Goal: Information Seeking & Learning: Learn about a topic

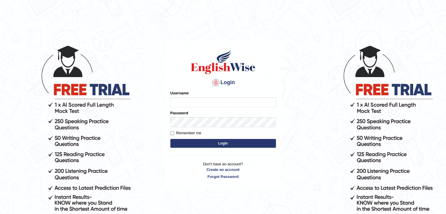
type input "Jitendra"
click at [215, 145] on button "Login" at bounding box center [222, 143] width 105 height 9
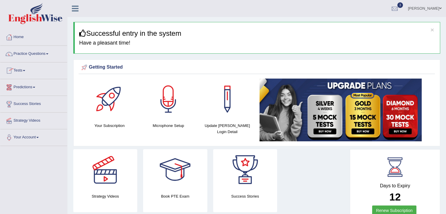
click at [18, 52] on link "Practice Questions" at bounding box center [33, 53] width 67 height 15
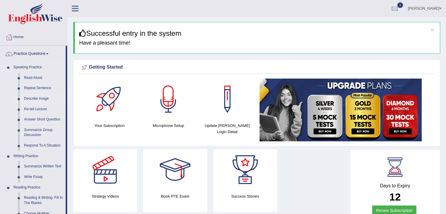
click at [35, 100] on link "Describe Image" at bounding box center [43, 98] width 44 height 11
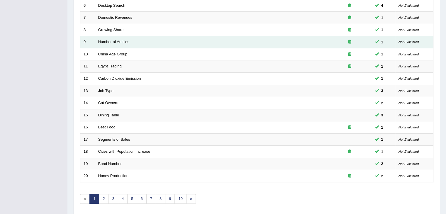
scroll to position [172, 0]
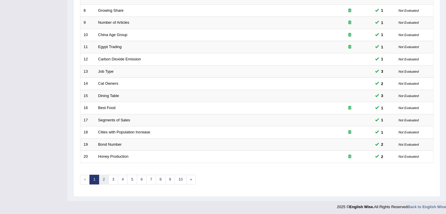
click at [105, 180] on link "2" at bounding box center [104, 180] width 10 height 10
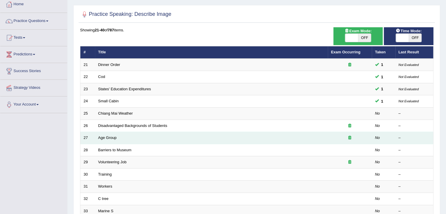
scroll to position [117, 0]
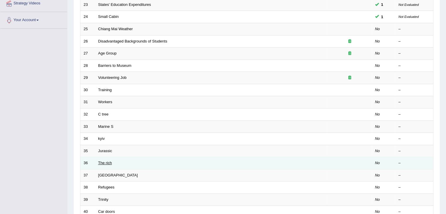
click at [103, 162] on link "The rich" at bounding box center [105, 163] width 14 height 4
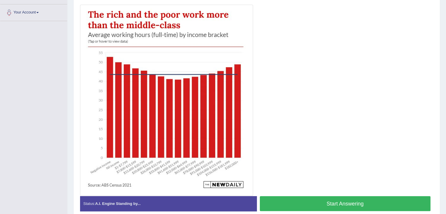
scroll to position [138, 0]
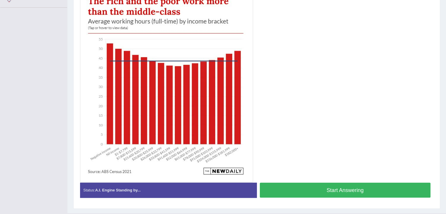
click at [366, 192] on button "Start Answering" at bounding box center [345, 190] width 171 height 15
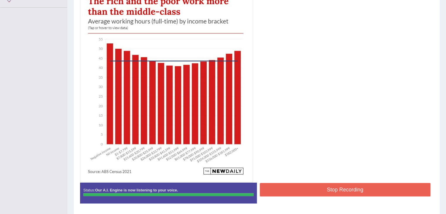
click at [365, 192] on div "Instructions: Look at the image below. In 25 seconds, please speak into the mic…" at bounding box center [257, 87] width 356 height 248
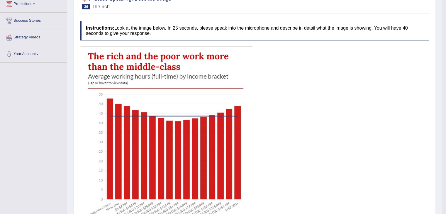
scroll to position [21, 0]
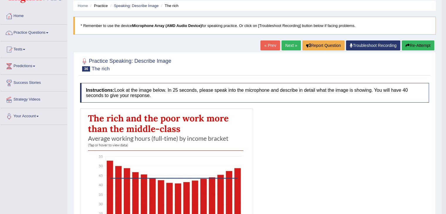
click at [27, 33] on link "Practice Questions" at bounding box center [33, 32] width 67 height 15
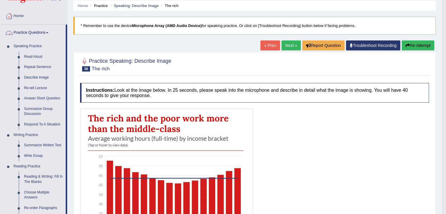
click at [14, 16] on link "Home" at bounding box center [33, 15] width 67 height 15
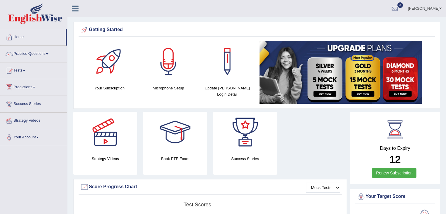
click at [24, 72] on link "Tests" at bounding box center [33, 69] width 67 height 15
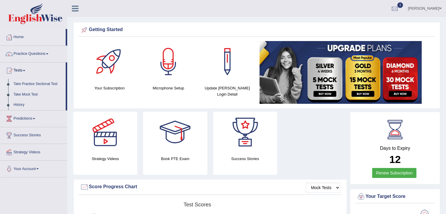
click at [42, 84] on link "Take Practice Sectional Test" at bounding box center [38, 84] width 55 height 11
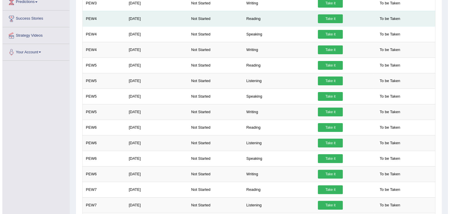
scroll to position [117, 0]
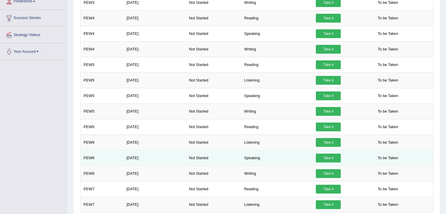
click at [333, 156] on link "Take it" at bounding box center [328, 158] width 25 height 9
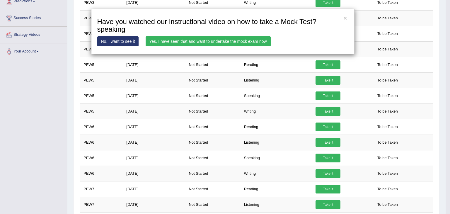
click at [202, 42] on link "Yes, I have seen that and want to undertake the mock exam now" at bounding box center [208, 41] width 125 height 10
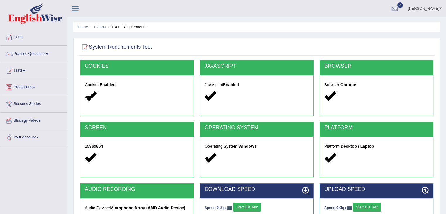
scroll to position [88, 0]
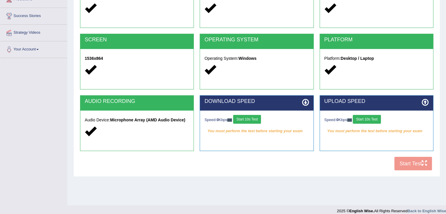
click at [258, 120] on button "Start 10s Test" at bounding box center [247, 119] width 28 height 9
click at [370, 119] on button "Start 10s Test" at bounding box center [367, 119] width 28 height 9
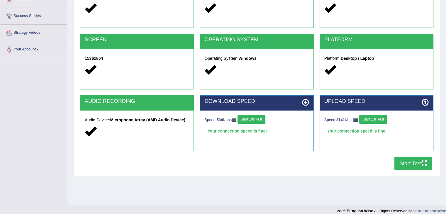
click at [416, 168] on button "Start Test" at bounding box center [413, 163] width 38 height 13
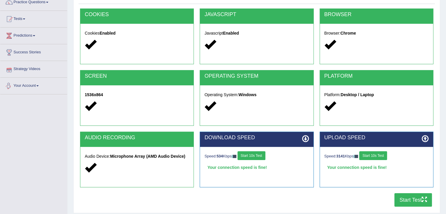
scroll to position [0, 0]
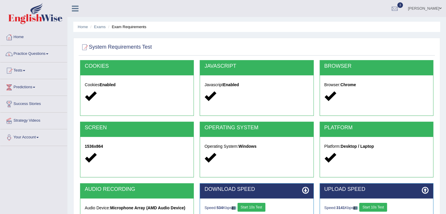
click at [20, 69] on link "Tests" at bounding box center [33, 69] width 67 height 15
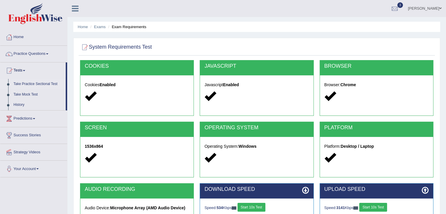
click at [27, 82] on link "Take Practice Sectional Test" at bounding box center [38, 84] width 55 height 11
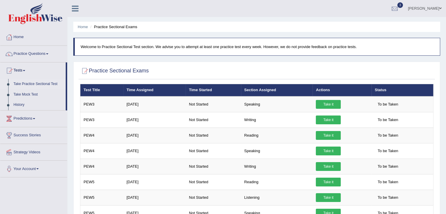
click at [15, 37] on link "Home" at bounding box center [33, 36] width 67 height 15
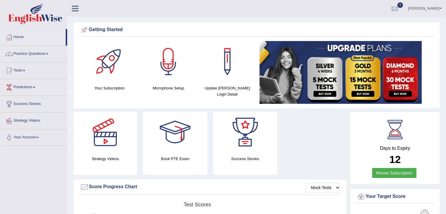
click at [21, 53] on link "Practice Questions" at bounding box center [33, 53] width 67 height 15
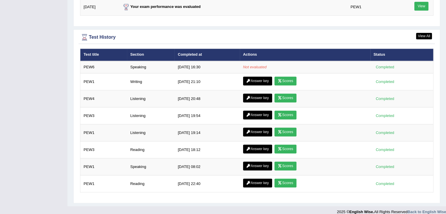
scroll to position [793, 0]
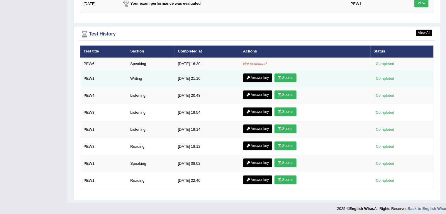
click at [260, 77] on link "Answer key" at bounding box center [257, 77] width 29 height 9
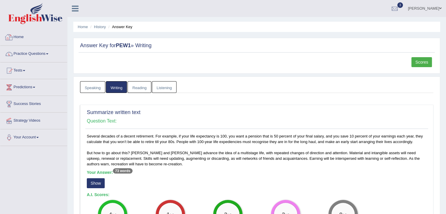
click at [11, 35] on div at bounding box center [9, 37] width 9 height 9
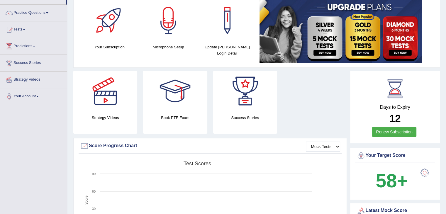
scroll to position [29, 0]
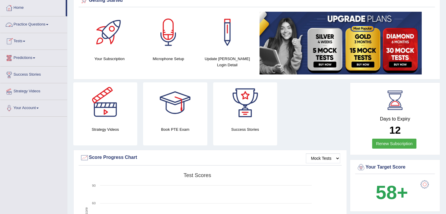
click at [20, 25] on link "Practice Questions" at bounding box center [33, 23] width 67 height 15
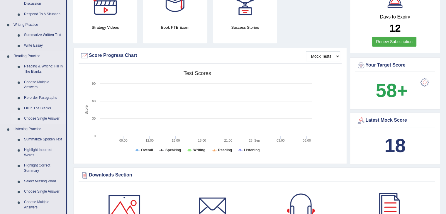
scroll to position [117, 0]
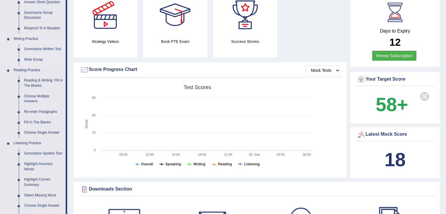
click at [41, 60] on link "Write Essay" at bounding box center [43, 60] width 44 height 11
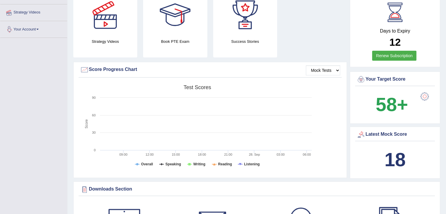
scroll to position [161, 0]
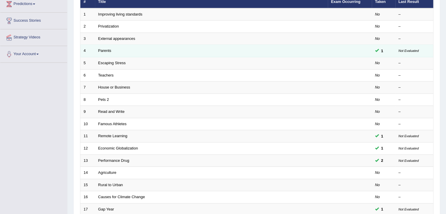
scroll to position [88, 0]
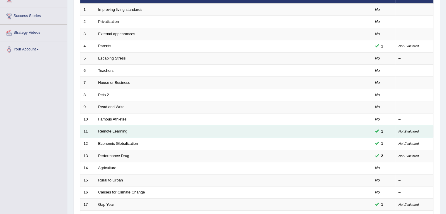
click at [119, 131] on link "Remote Learning" at bounding box center [112, 131] width 29 height 4
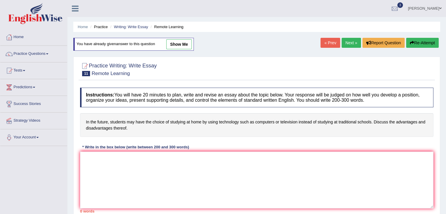
click at [182, 46] on link "show me" at bounding box center [178, 44] width 25 height 10
type textarea "The increasing influence of wheather students should study at home using techno…"
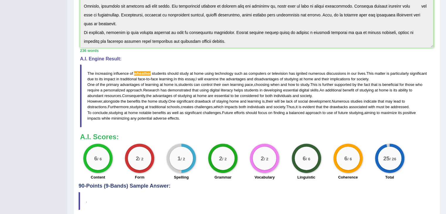
scroll to position [117, 0]
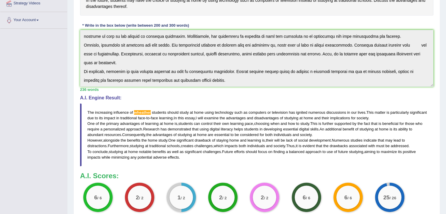
drag, startPoint x: 88, startPoint y: 110, endPoint x: 93, endPoint y: 115, distance: 6.6
click at [93, 115] on blockquote "The increasing influence of wheather students should study at home using techno…" at bounding box center [256, 134] width 353 height 63
drag, startPoint x: 86, startPoint y: 112, endPoint x: 87, endPoint y: 109, distance: 3.2
click at [86, 109] on blockquote "The increasing influence of wheather students should study at home using techno…" at bounding box center [256, 134] width 353 height 63
drag, startPoint x: 89, startPoint y: 109, endPoint x: 96, endPoint y: 166, distance: 57.5
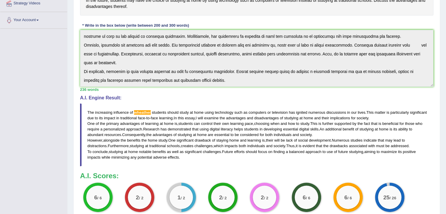
click at [96, 166] on div "Instructions: You will have 20 minutes to plan, write and revise an essay about…" at bounding box center [257, 92] width 356 height 259
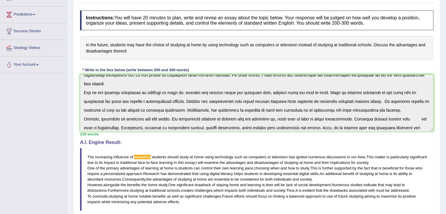
scroll to position [59, 0]
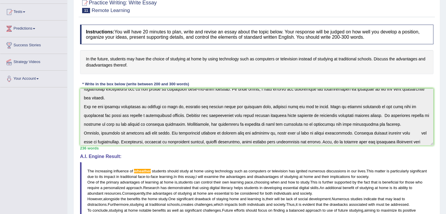
click at [129, 151] on div "Instructions: You will have 20 minutes to plan, write and revise an essay about…" at bounding box center [257, 151] width 356 height 259
click at [130, 151] on div "Instructions: You will have 20 minutes to plan, write and revise an essay about…" at bounding box center [257, 151] width 356 height 259
click at [33, 141] on div "Toggle navigation Home Practice Questions Speaking Practice Read Aloud Repeat S…" at bounding box center [223, 136] width 446 height 391
click at [33, 137] on div "Toggle navigation Home Practice Questions Speaking Practice Read Aloud Repeat S…" at bounding box center [223, 136] width 446 height 391
click at [49, 121] on div "Toggle navigation Home Practice Questions Speaking Practice Read Aloud Repeat S…" at bounding box center [223, 136] width 446 height 391
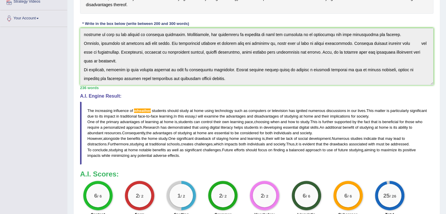
scroll to position [117, 0]
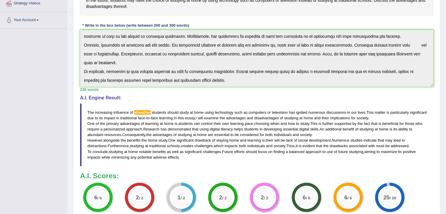
drag, startPoint x: 59, startPoint y: 119, endPoint x: 217, endPoint y: 95, distance: 159.8
click at [217, 95] on div "Instructions: You will have 20 minutes to plan, write and revise an essay about…" at bounding box center [257, 92] width 356 height 259
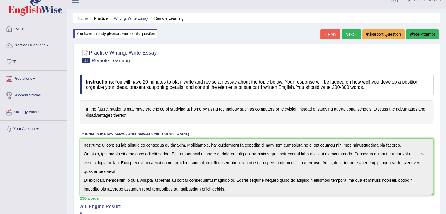
scroll to position [0, 0]
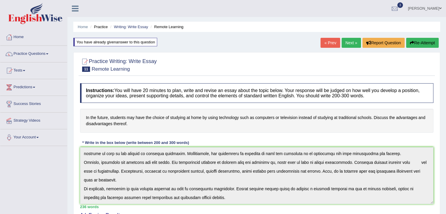
click at [30, 51] on link "Practice Questions" at bounding box center [33, 53] width 67 height 15
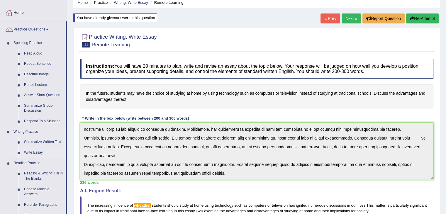
scroll to position [59, 0]
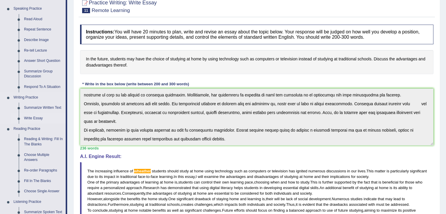
click at [28, 117] on link "Write Essay" at bounding box center [43, 118] width 44 height 11
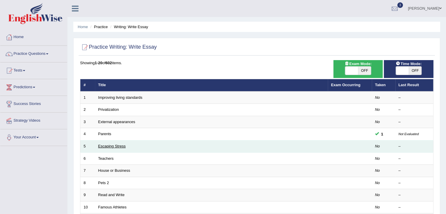
click at [107, 144] on link "Escaping Stress" at bounding box center [112, 146] width 28 height 4
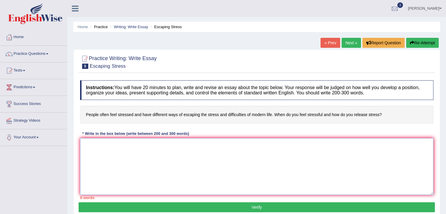
click at [81, 141] on textarea at bounding box center [256, 166] width 353 height 57
paste textarea "The increasing influence of wheather students should study at home using techno…"
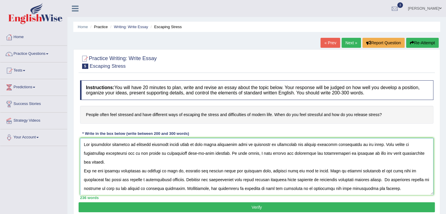
click at [297, 145] on textarea at bounding box center [256, 166] width 353 height 57
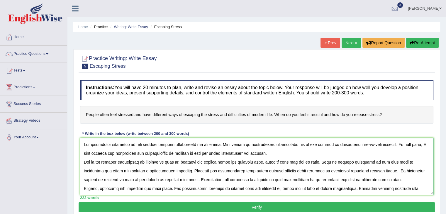
click at [134, 143] on textarea at bounding box center [256, 166] width 353 height 57
click at [415, 143] on textarea at bounding box center [256, 166] width 353 height 57
click at [172, 143] on textarea at bounding box center [256, 166] width 353 height 57
click at [406, 143] on textarea at bounding box center [256, 166] width 353 height 57
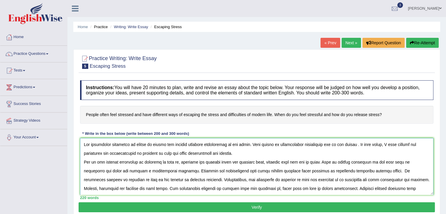
type textarea "The increasing influence of stress in people has ignited numerous discussions i…"
click at [252, 205] on button "Verify" at bounding box center [257, 207] width 356 height 10
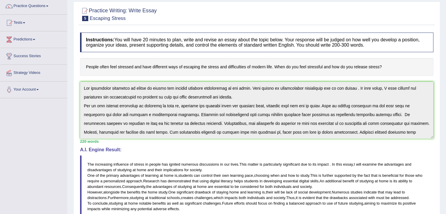
scroll to position [45, 0]
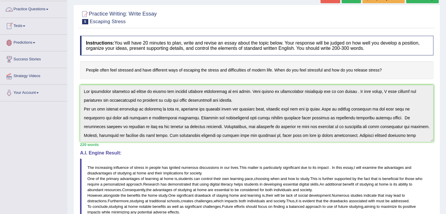
click at [23, 10] on link "Practice Questions" at bounding box center [33, 8] width 67 height 15
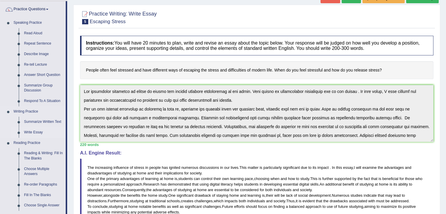
click at [31, 129] on link "Write Essay" at bounding box center [43, 132] width 44 height 11
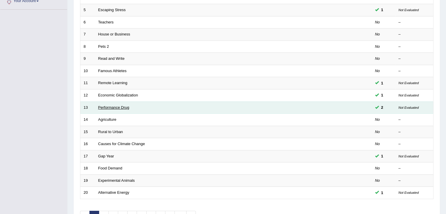
scroll to position [147, 0]
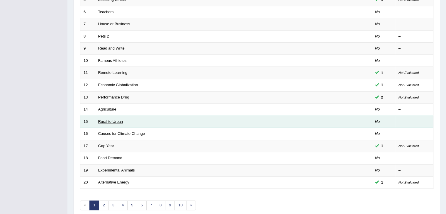
click at [112, 121] on link "Rural to Urban" at bounding box center [110, 121] width 25 height 4
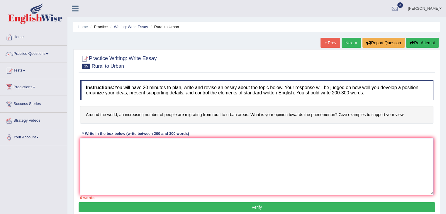
click at [81, 141] on textarea at bounding box center [256, 166] width 353 height 57
paste textarea "The increasing influence of wheather students should study at home using techno…"
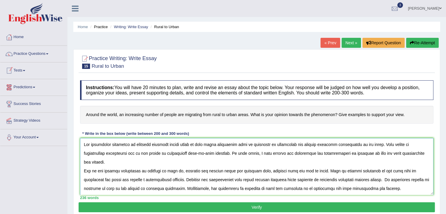
type textarea "The increasing influence of wheather students should study at home using techno…"
click at [27, 71] on link "Tests" at bounding box center [33, 69] width 67 height 15
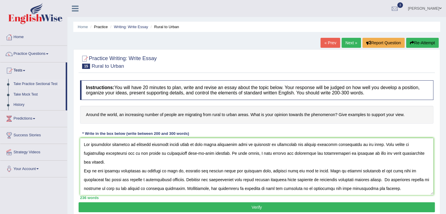
click at [25, 84] on link "Take Practice Sectional Test" at bounding box center [38, 84] width 55 height 11
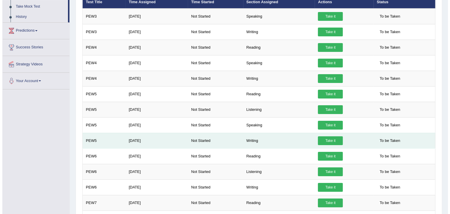
scroll to position [59, 0]
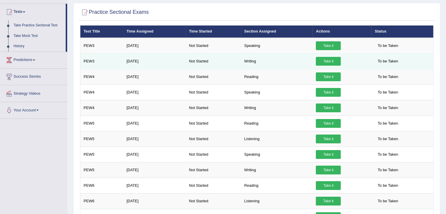
click at [324, 63] on link "Take it" at bounding box center [328, 61] width 25 height 9
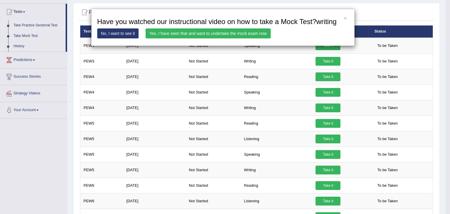
click at [211, 31] on link "Yes, I have seen that and want to undertake the mock exam now" at bounding box center [208, 33] width 125 height 10
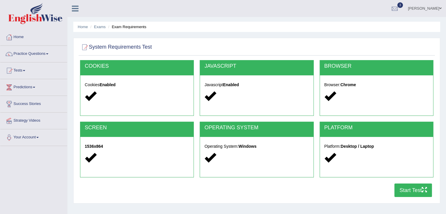
click at [418, 190] on button "Start Test" at bounding box center [413, 189] width 38 height 13
click at [25, 32] on link "Home" at bounding box center [33, 36] width 67 height 15
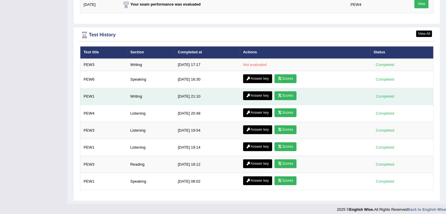
scroll to position [793, 0]
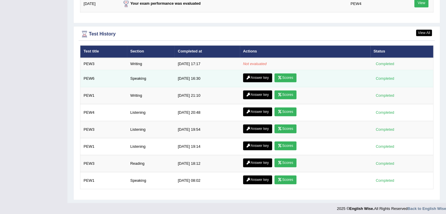
click at [294, 73] on link "Scores" at bounding box center [285, 77] width 22 height 9
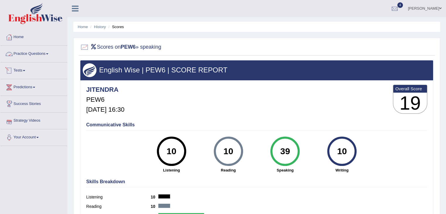
click at [36, 55] on link "Practice Questions" at bounding box center [33, 53] width 67 height 15
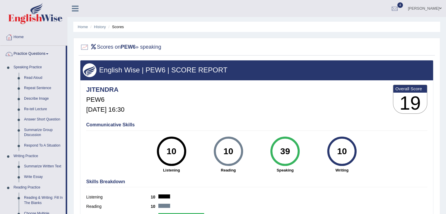
click at [35, 36] on link "Home" at bounding box center [33, 36] width 67 height 15
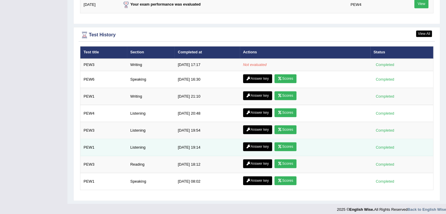
scroll to position [793, 0]
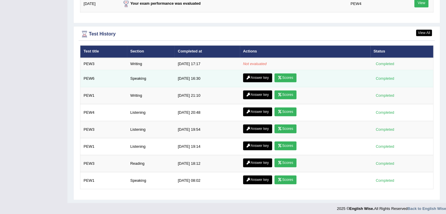
click at [259, 76] on link "Answer key" at bounding box center [257, 77] width 29 height 9
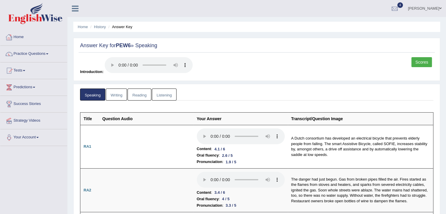
click at [1, 39] on div "Home Practice Questions Speaking Practice Read Aloud Repeat Sentence Describe I…" at bounding box center [34, 87] width 76 height 117
click at [6, 35] on div at bounding box center [9, 37] width 9 height 9
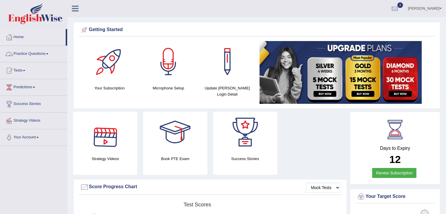
click at [51, 53] on link "Practice Questions" at bounding box center [33, 53] width 67 height 15
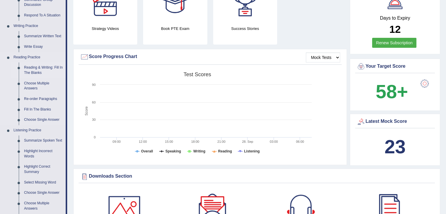
scroll to position [117, 0]
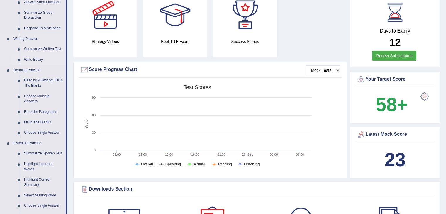
click at [38, 59] on link "Write Essay" at bounding box center [43, 60] width 44 height 11
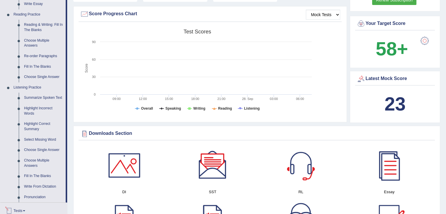
scroll to position [428, 0]
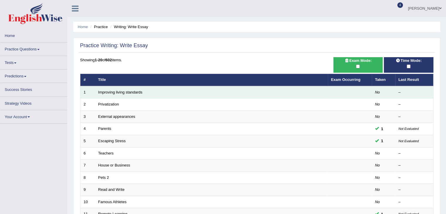
click at [128, 95] on td "Improving living standards" at bounding box center [211, 92] width 233 height 12
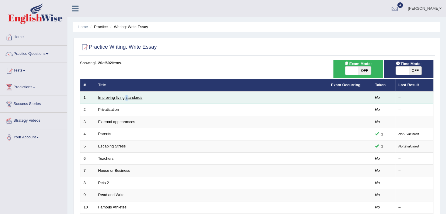
click at [125, 95] on link "Improving living standards" at bounding box center [120, 97] width 44 height 4
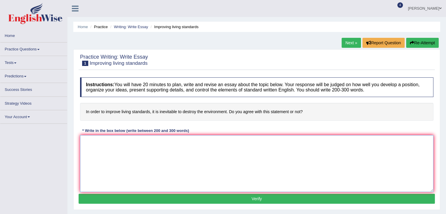
click at [176, 147] on textarea at bounding box center [256, 163] width 353 height 57
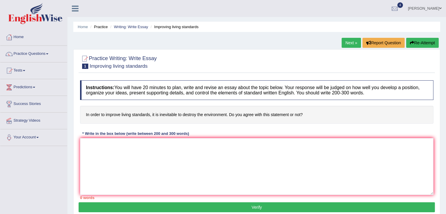
click at [131, 93] on h4 "Instructions: You will have 20 minutes to plan, write and revise an essay about…" at bounding box center [256, 90] width 353 height 20
drag, startPoint x: 100, startPoint y: 153, endPoint x: 105, endPoint y: 149, distance: 5.7
click at [103, 151] on textarea at bounding box center [256, 166] width 353 height 57
type textarea "n"
click at [91, 98] on h4 "Instructions: You will have 20 minutes to plan, write and revise an essay about…" at bounding box center [256, 90] width 353 height 20
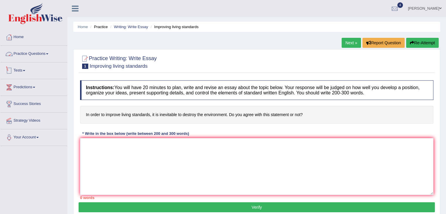
click at [21, 67] on link "Tests" at bounding box center [33, 69] width 67 height 15
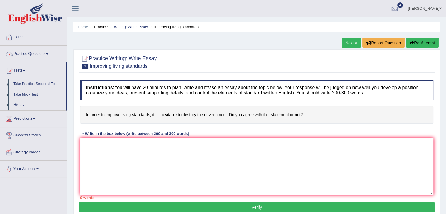
click at [18, 54] on link "Practice Questions" at bounding box center [33, 53] width 67 height 15
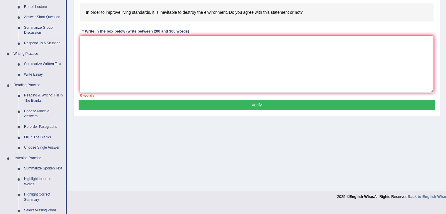
scroll to position [117, 0]
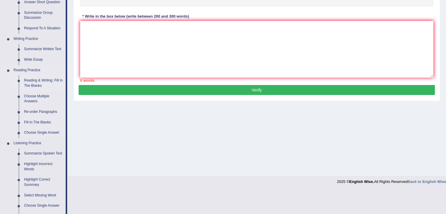
click at [34, 83] on link "Reading & Writing: Fill In The Blanks" at bounding box center [43, 83] width 44 height 16
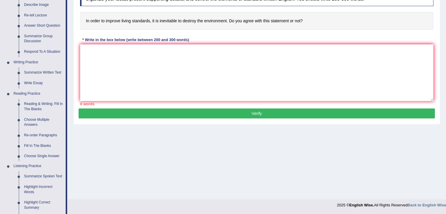
scroll to position [238, 0]
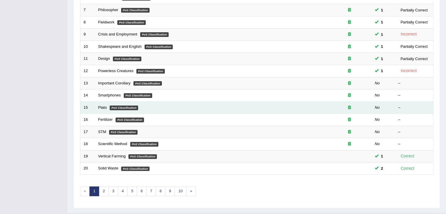
scroll to position [172, 0]
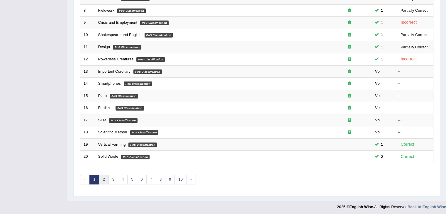
click at [103, 176] on link "2" at bounding box center [104, 180] width 10 height 10
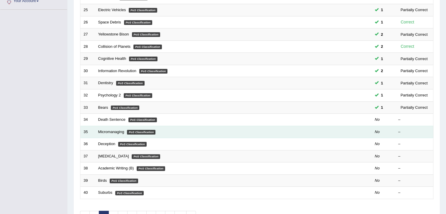
scroll to position [147, 0]
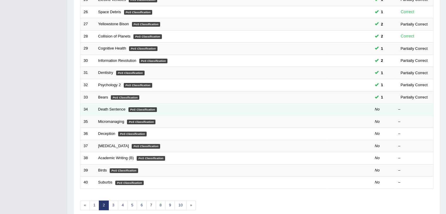
click at [111, 105] on td "Death Sentence PoS Classification" at bounding box center [211, 109] width 232 height 12
click at [111, 108] on link "Death Sentence" at bounding box center [111, 109] width 27 height 4
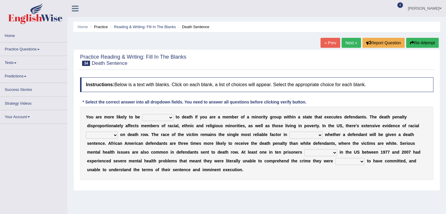
click at [159, 115] on select "penalized blamed complained sentenced" at bounding box center [157, 117] width 31 height 7
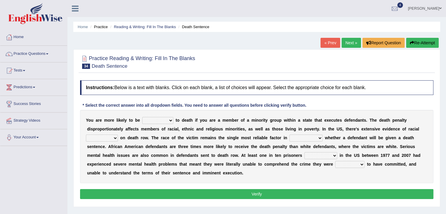
select select "penalized"
click at [142, 117] on select "penalized blamed complained sentenced" at bounding box center [157, 120] width 31 height 7
click at [298, 135] on select "determining adjoining undermining examining" at bounding box center [305, 138] width 33 height 7
click at [288, 150] on div "Y o u a r e m o r e l i k e l y t o b e penalized blamed complained sentenced t…" at bounding box center [256, 146] width 353 height 73
click at [323, 157] on select "electrocuted persecuted executed captured" at bounding box center [320, 155] width 33 height 7
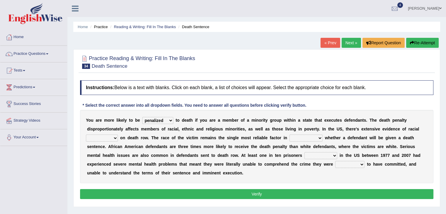
select select "electrocuted"
click at [304, 152] on select "electrocuted persecuted executed captured" at bounding box center [320, 155] width 33 height 7
click at [358, 159] on div "Y o u a r e m o r e l i k e l y t o b e penalized blamed complained sentenced t…" at bounding box center [256, 146] width 353 height 73
click at [347, 163] on select "alleged acclaimed persuaded claimed" at bounding box center [349, 164] width 29 height 7
select select "persuaded"
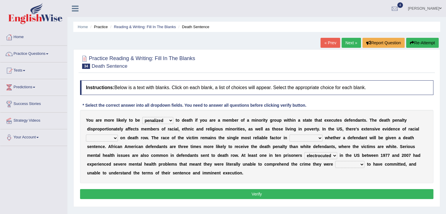
click at [335, 161] on select "alleged acclaimed persuaded claimed" at bounding box center [349, 164] width 29 height 7
click at [307, 135] on select "determining adjoining undermining examining" at bounding box center [305, 138] width 33 height 7
select select "adjoining"
click at [289, 135] on select "determining adjoining undermining examining" at bounding box center [305, 138] width 33 height 7
click at [106, 137] on select "bias equality appearance background" at bounding box center [102, 138] width 32 height 7
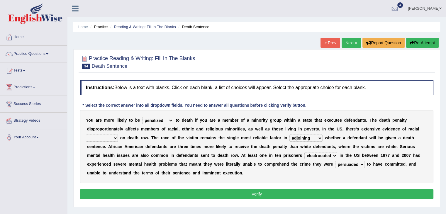
select select "equality"
click at [86, 135] on select "bias equality appearance background" at bounding box center [102, 138] width 32 height 7
click at [275, 195] on button "Verify" at bounding box center [256, 194] width 353 height 10
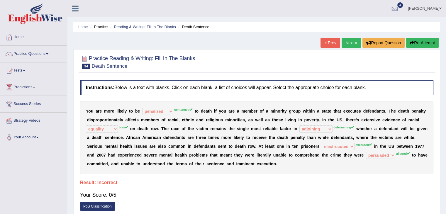
click at [418, 35] on div "Home Practice Reading & Writing: Fill In The Blanks Death Sentence « Prev Next …" at bounding box center [256, 146] width 378 height 293
click at [413, 44] on button "Re-Attempt" at bounding box center [422, 43] width 33 height 10
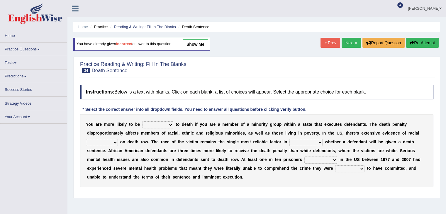
click at [153, 125] on select "penalized blamed complained sentenced" at bounding box center [157, 124] width 31 height 7
drag, startPoint x: 84, startPoint y: 85, endPoint x: 86, endPoint y: 87, distance: 3.3
click at [85, 85] on h4 "Instructions: Below is a text with blanks. Click on each blank, a list of choic…" at bounding box center [256, 92] width 353 height 15
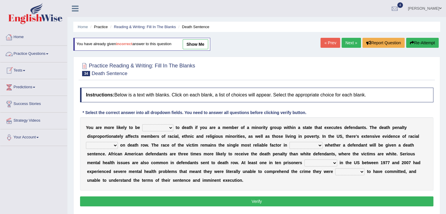
click at [32, 52] on link "Practice Questions" at bounding box center [33, 53] width 67 height 15
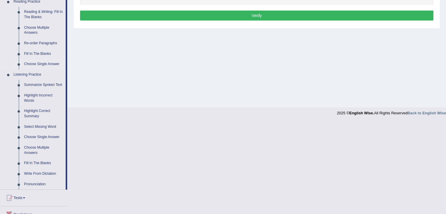
scroll to position [176, 0]
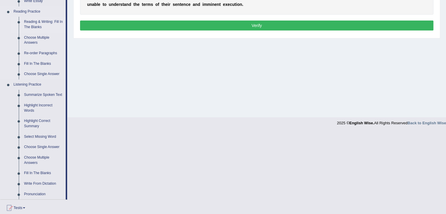
click at [33, 23] on link "Reading & Writing: Fill In The Blanks" at bounding box center [43, 25] width 44 height 16
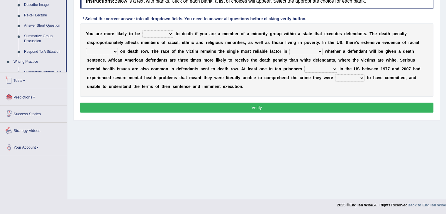
scroll to position [231, 0]
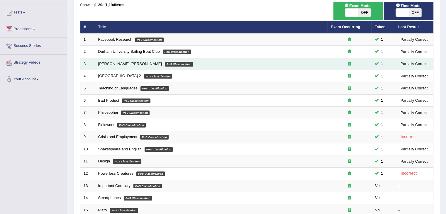
scroll to position [55, 0]
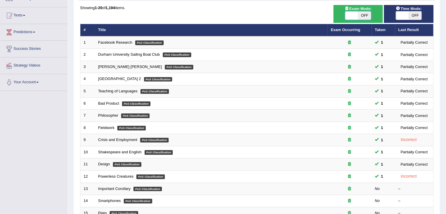
click at [355, 17] on span at bounding box center [351, 15] width 13 height 8
checkbox input "true"
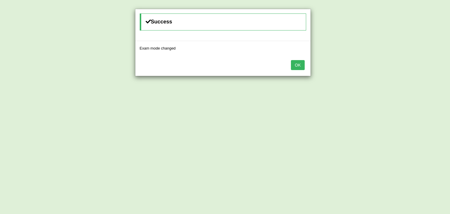
click at [296, 59] on div "OK" at bounding box center [222, 65] width 175 height 21
click at [295, 64] on button "OK" at bounding box center [297, 65] width 13 height 10
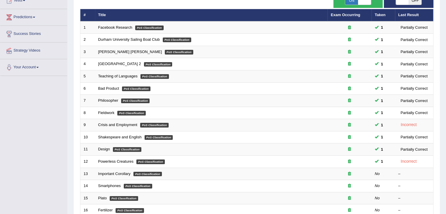
scroll to position [4, 0]
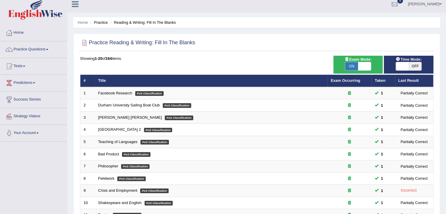
click at [414, 67] on span "OFF" at bounding box center [414, 66] width 13 height 8
checkbox input "true"
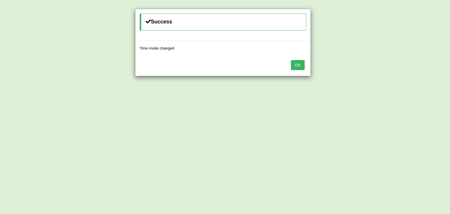
click at [304, 65] on button "OK" at bounding box center [297, 65] width 13 height 10
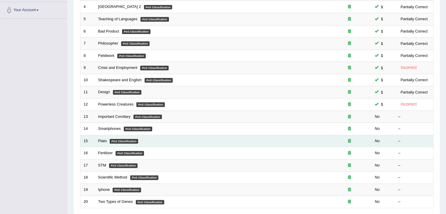
scroll to position [172, 0]
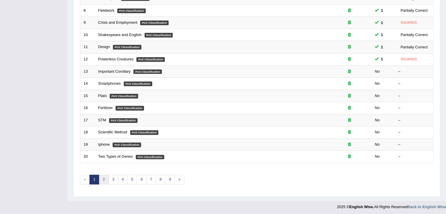
click at [105, 177] on link "2" at bounding box center [104, 180] width 10 height 10
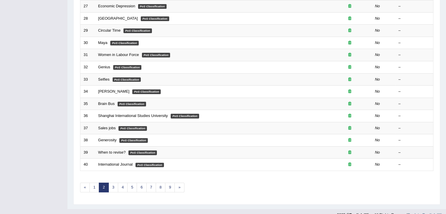
scroll to position [172, 0]
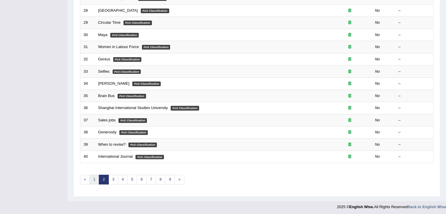
click at [97, 176] on link "1" at bounding box center [94, 180] width 10 height 10
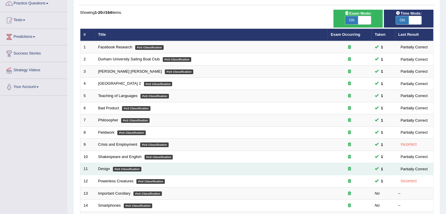
scroll to position [88, 0]
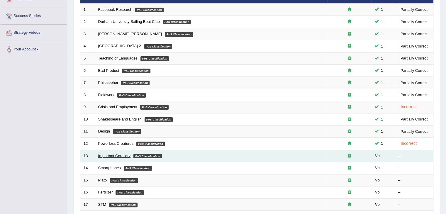
click at [111, 156] on link "Important Corollary" at bounding box center [114, 156] width 33 height 4
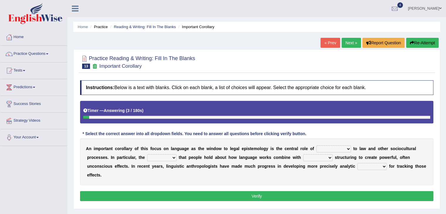
click at [347, 149] on select "discourse epoch dialect acquaintance" at bounding box center [333, 148] width 35 height 7
select select "discourse"
click at [316, 145] on select "discourse epoch dialect acquaintance" at bounding box center [333, 148] width 35 height 7
click at [174, 155] on select "deviation besmirch consent ideas" at bounding box center [161, 157] width 29 height 7
select select "ideas"
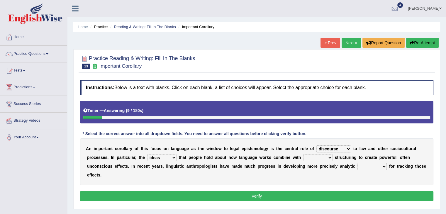
click at [147, 154] on select "deviation besmirch consent ideas" at bounding box center [161, 157] width 29 height 7
click at [328, 157] on select "mandatory linguistic legitimate customary" at bounding box center [317, 157] width 29 height 7
select select "linguistic"
click at [303, 154] on select "mandatory linguistic legitimate customary" at bounding box center [317, 157] width 29 height 7
click at [384, 166] on select "tools appetite albums stroke" at bounding box center [371, 166] width 29 height 7
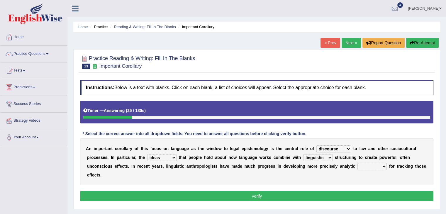
select select "tools"
click at [357, 163] on select "tools appetite albums stroke" at bounding box center [371, 166] width 29 height 7
click at [285, 196] on button "Verify" at bounding box center [256, 196] width 353 height 10
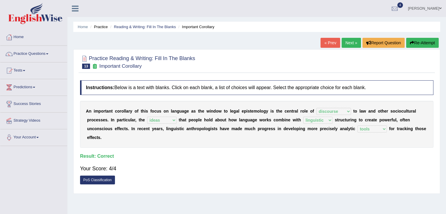
click at [354, 45] on link "Next »" at bounding box center [350, 43] width 19 height 10
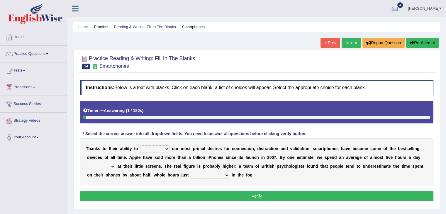
click at [166, 148] on select "hijack describe sharpen conserve" at bounding box center [154, 148] width 29 height 7
select select "hijack"
click at [140, 145] on select "hijack describe sharpen conserve" at bounding box center [154, 148] width 29 height 7
click at [112, 168] on select "watching waggling snoring staring" at bounding box center [100, 166] width 29 height 7
select select "staring"
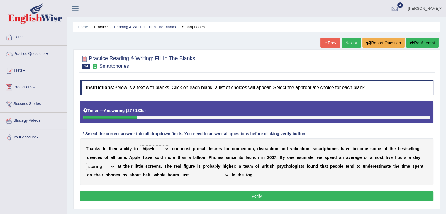
click at [86, 163] on select "watching waggling snoring staring" at bounding box center [100, 166] width 29 height 7
click at [226, 173] on select "has evaporated evaporating evaporate evaporates" at bounding box center [210, 175] width 38 height 7
select select "evaporating"
click at [191, 172] on select "has evaporated evaporating evaporate evaporates" at bounding box center [210, 175] width 38 height 7
click at [239, 197] on button "Verify" at bounding box center [256, 196] width 353 height 10
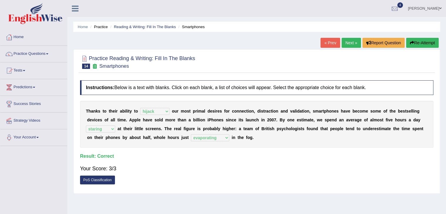
click at [348, 46] on link "Next »" at bounding box center [350, 43] width 19 height 10
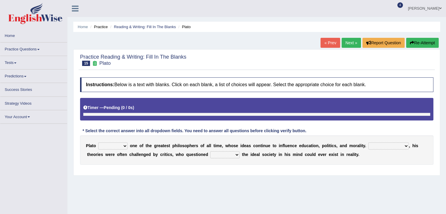
click at [122, 144] on select "keeps comes claims remains" at bounding box center [112, 145] width 29 height 7
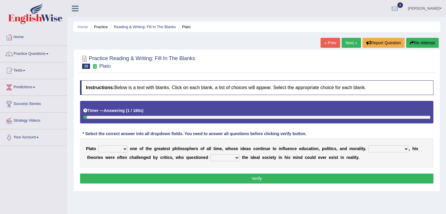
select select "remains"
click at [98, 145] on select "keeps comes claims remains" at bounding box center [112, 148] width 29 height 7
click at [405, 147] on select "Notwithstanding So However Whatever" at bounding box center [388, 148] width 40 height 7
select select "However"
click at [368, 145] on select "Notwithstanding So However Whatever" at bounding box center [388, 148] width 40 height 7
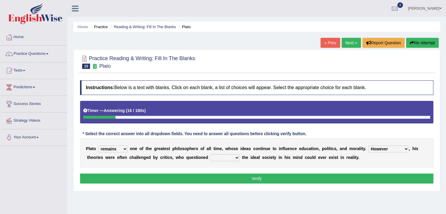
click at [234, 156] on select "which what that whether" at bounding box center [224, 157] width 29 height 7
select select "whether"
click at [210, 154] on select "which what that whether" at bounding box center [224, 157] width 29 height 7
click at [228, 177] on button "Verify" at bounding box center [256, 178] width 353 height 10
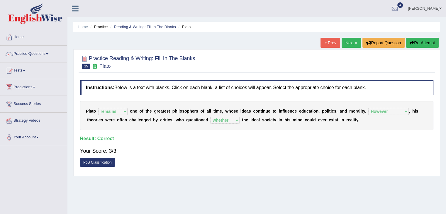
click at [353, 44] on link "Next »" at bounding box center [350, 43] width 19 height 10
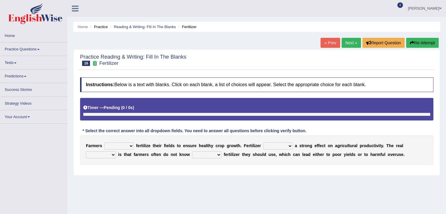
click at [131, 143] on select "must should need can" at bounding box center [118, 145] width 29 height 7
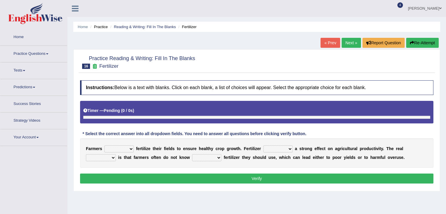
select select "should"
click at [104, 145] on select "must should need can" at bounding box center [118, 148] width 29 height 7
click at [288, 149] on select "has had have having" at bounding box center [277, 148] width 29 height 7
select select "has"
click at [263, 145] on select "has had have having" at bounding box center [277, 148] width 29 height 7
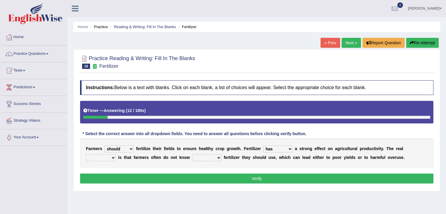
click at [113, 157] on select "problem question conclusion answer" at bounding box center [101, 157] width 30 height 7
select select "problem"
click at [86, 154] on select "problem question conclusion answer" at bounding box center [101, 157] width 30 height 7
click at [218, 156] on select "how much how many however so much" at bounding box center [206, 157] width 29 height 7
select select "how much"
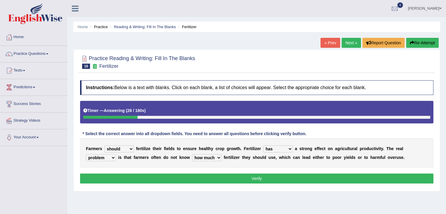
click at [192, 154] on select "how much how many however so much" at bounding box center [206, 157] width 29 height 7
click at [198, 177] on button "Verify" at bounding box center [256, 178] width 353 height 10
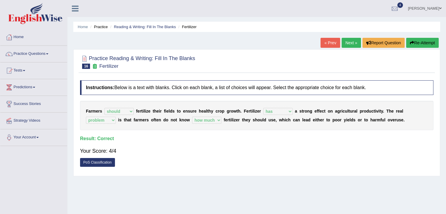
click at [352, 46] on link "Next »" at bounding box center [350, 43] width 19 height 10
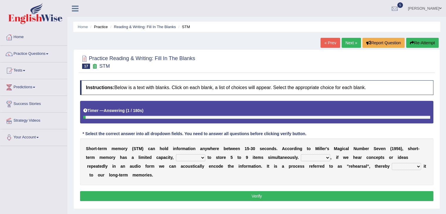
click at [201, 154] on select "being able is able be able unable" at bounding box center [190, 157] width 29 height 7
select select "being able"
click at [176, 154] on select "being able is able be able unable" at bounding box center [190, 157] width 29 height 7
click at [328, 159] on select "However So Moreover Therefore" at bounding box center [315, 157] width 29 height 7
select select "However"
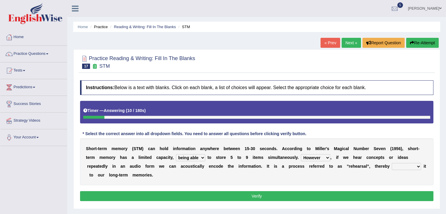
click at [301, 154] on select "However So Moreover Therefore" at bounding box center [315, 157] width 29 height 7
click at [419, 164] on select "commit commits commiting commited" at bounding box center [405, 166] width 29 height 7
select select "commiting"
click at [391, 163] on select "commit commits commiting commited" at bounding box center [405, 166] width 29 height 7
click at [266, 197] on button "Verify" at bounding box center [256, 196] width 353 height 10
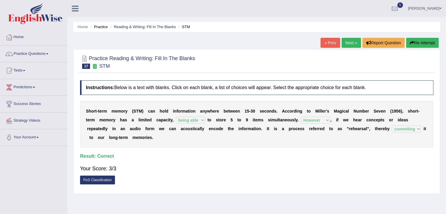
click at [352, 45] on link "Next »" at bounding box center [350, 43] width 19 height 10
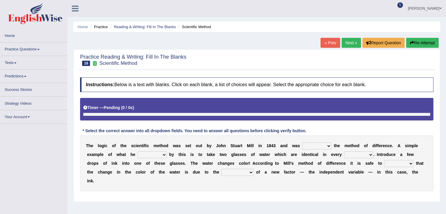
click at [326, 144] on select "pointed claimed demanded named" at bounding box center [316, 145] width 29 height 7
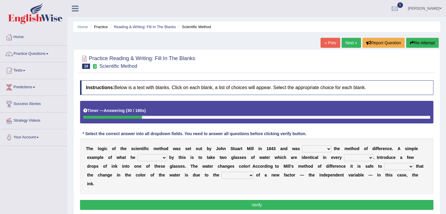
click at [302, 145] on select "pointed claimed demanded named" at bounding box center [316, 148] width 29 height 7
click at [326, 147] on select "pointed claimed demanded named" at bounding box center [316, 148] width 29 height 7
click at [302, 145] on select "pointed claimed demanded named" at bounding box center [316, 148] width 29 height 7
click at [370, 157] on select "thought identity measure respect" at bounding box center [358, 157] width 29 height 7
drag, startPoint x: 340, startPoint y: 143, endPoint x: 338, endPoint y: 148, distance: 5.2
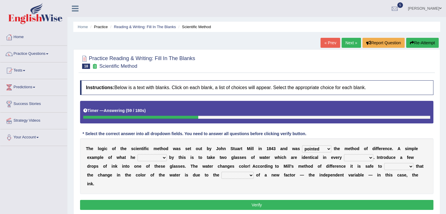
click at [341, 143] on div "T h e l o g i c o f t h e s c i e n t i f i c m e t h o d w a s s e t o u t b y…" at bounding box center [256, 166] width 353 height 56
click at [327, 144] on div "T h e l o g i c o f t h e s c i e n t i f i c m e t h o d w a s s e t o u t b y…" at bounding box center [256, 166] width 353 height 56
click at [325, 148] on select "pointed claimed demanded named" at bounding box center [316, 148] width 29 height 7
select select "named"
click at [302, 145] on select "pointed claimed demanded named" at bounding box center [316, 148] width 29 height 7
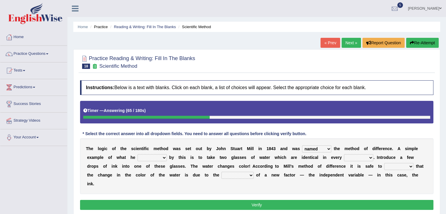
click at [148, 156] on select "capped charged found meant" at bounding box center [151, 157] width 29 height 7
select select "meant"
click at [137, 154] on select "capped charged found meant" at bounding box center [151, 157] width 29 height 7
click at [360, 152] on div "T h e l o g i c o f t h e s c i e n t i f i c m e t h o d w a s s e t o u t b y…" at bounding box center [256, 166] width 353 height 56
click at [359, 156] on select "thought identity measure respect" at bounding box center [358, 157] width 29 height 7
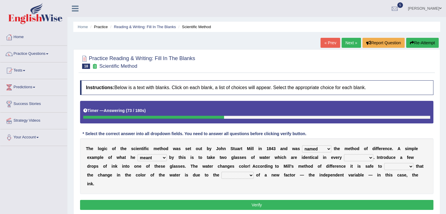
select select "respect"
click at [344, 154] on select "thought identity measure respect" at bounding box center [358, 157] width 29 height 7
click at [393, 168] on select "assume discuss prefer acclaim" at bounding box center [398, 166] width 29 height 7
click at [302, 178] on div "T h e l o g i c o f t h e s c i e n t i f i c m e t h o d w a s s e t o u t b y…" at bounding box center [256, 166] width 353 height 56
click at [256, 177] on div "T h e l o g i c o f t h e s c i e n t i f i c m e t h o d w a s s e t o u t b y…" at bounding box center [256, 166] width 353 height 56
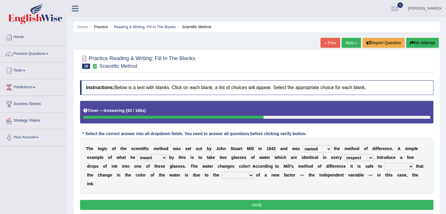
click at [243, 174] on select "introduction magnitude preparation purification" at bounding box center [237, 175] width 32 height 7
click at [259, 171] on div "T h e l o g i c o f t h e s c i e n t i f i c m e t h o d w a s s e t o u t b y…" at bounding box center [256, 166] width 353 height 56
click at [148, 154] on select "capped charged found meant" at bounding box center [151, 157] width 29 height 7
drag, startPoint x: 213, startPoint y: 162, endPoint x: 222, endPoint y: 159, distance: 9.6
click at [219, 158] on div "T h e l o g i c o f t h e s c i e n t i f i c m e t h o d w a s s e t o u t b y…" at bounding box center [256, 166] width 353 height 56
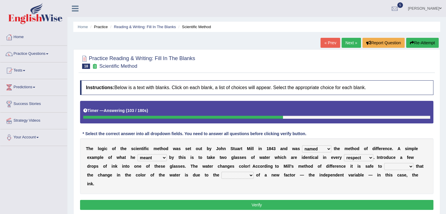
click at [360, 161] on div "T h e l o g i c o f t h e s c i e n t i f i c m e t h o d w a s s e t o u t b y…" at bounding box center [256, 166] width 353 height 56
click at [401, 155] on b "a" at bounding box center [401, 157] width 2 height 5
click at [404, 169] on div "T h e l o g i c o f t h e s c i e n t i f i c m e t h o d w a s s e t o u t b y…" at bounding box center [256, 166] width 353 height 56
click at [404, 167] on select "assume discuss prefer acclaim" at bounding box center [398, 166] width 29 height 7
select select "assume"
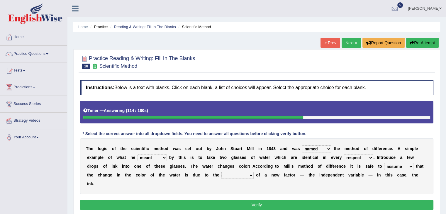
click at [384, 163] on select "assume discuss prefer acclaim" at bounding box center [398, 166] width 29 height 7
click at [248, 177] on select "introduction magnitude preparation purification" at bounding box center [237, 175] width 32 height 7
select select "introduction"
click at [221, 172] on select "introduction magnitude preparation purification" at bounding box center [237, 175] width 32 height 7
click at [214, 201] on button "Verify" at bounding box center [256, 205] width 353 height 10
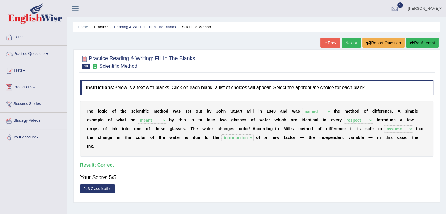
click at [352, 45] on link "Next »" at bounding box center [350, 43] width 19 height 10
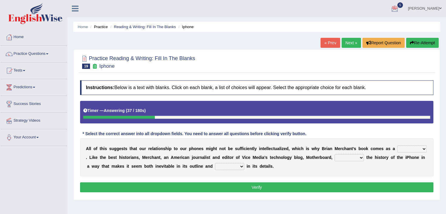
click at [416, 149] on select "privilege relief demotion flash" at bounding box center [411, 148] width 29 height 7
select select "relief"
click at [397, 145] on select "privilege relief demotion flash" at bounding box center [411, 148] width 29 height 7
click at [347, 152] on div "A l l o f t h i s s u g g e s t s t h a t o u r r e l a t i o n s h i p t o o u…" at bounding box center [256, 157] width 353 height 38
click at [336, 157] on select "enriches unpacks detours contorts" at bounding box center [348, 157] width 29 height 7
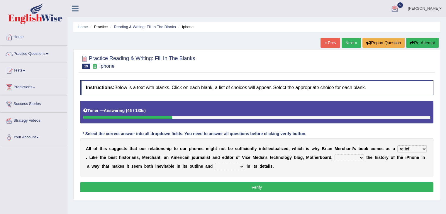
select select "unpacks"
click at [334, 154] on select "enriches unpacks detours contorts" at bounding box center [348, 157] width 29 height 7
click at [223, 163] on select "surprises surprised surprising surprise" at bounding box center [229, 166] width 29 height 7
select select "surprising"
click at [215, 163] on select "surprises surprised surprising surprise" at bounding box center [229, 166] width 29 height 7
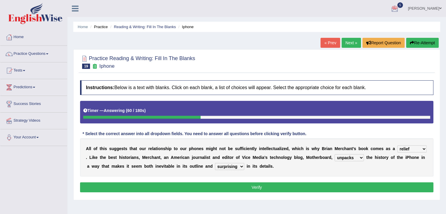
click at [206, 160] on div "A l l o f t h i s s u g g e s t s t h a t o u r r e l a t i o n s h i p t o o u…" at bounding box center [256, 157] width 353 height 38
click at [247, 183] on button "Verify" at bounding box center [256, 187] width 353 height 10
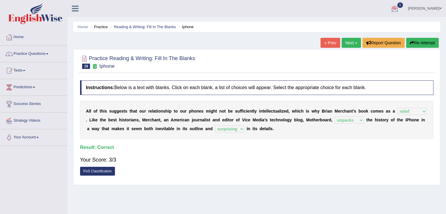
click at [343, 45] on link "Next »" at bounding box center [350, 43] width 19 height 10
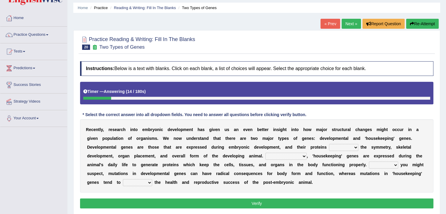
scroll to position [29, 0]
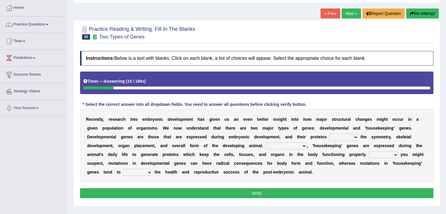
click at [335, 136] on select "push control hold elevate" at bounding box center [343, 137] width 29 height 7
select select "control"
click at [329, 134] on select "push control hold elevate" at bounding box center [343, 137] width 29 height 7
click at [294, 146] on select "Correspondingly Inclusively Conversely In contrast" at bounding box center [285, 145] width 41 height 7
select select "In contrast"
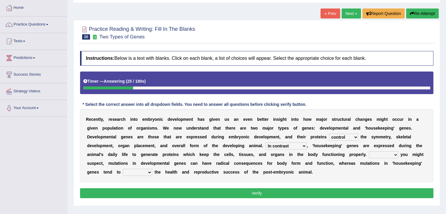
click at [265, 142] on select "Correspondingly Inclusively Conversely In contrast" at bounding box center [285, 145] width 41 height 7
click at [379, 155] on select "For As With Within" at bounding box center [383, 154] width 29 height 7
select select "As"
click at [369, 151] on select "For As With Within" at bounding box center [383, 154] width 29 height 7
click at [142, 171] on select "affect effect interrupt defect" at bounding box center [137, 172] width 29 height 7
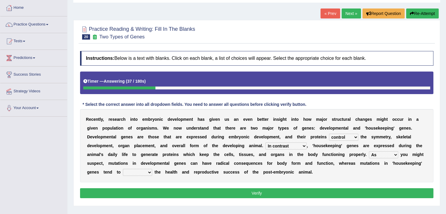
select select "affect"
click at [123, 169] on select "affect effect interrupt defect" at bounding box center [137, 172] width 29 height 7
click at [148, 193] on button "Verify" at bounding box center [256, 193] width 353 height 10
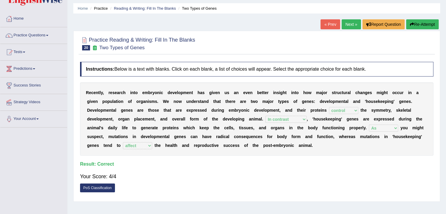
scroll to position [0, 0]
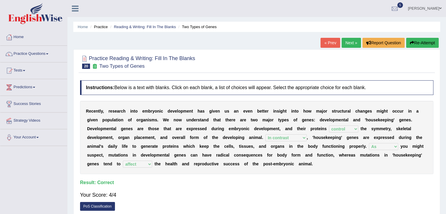
click at [349, 38] on link "Next »" at bounding box center [350, 43] width 19 height 10
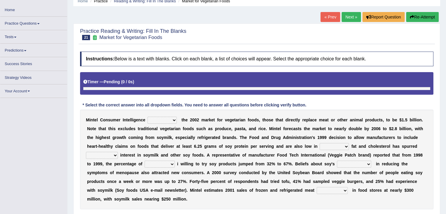
scroll to position [29, 0]
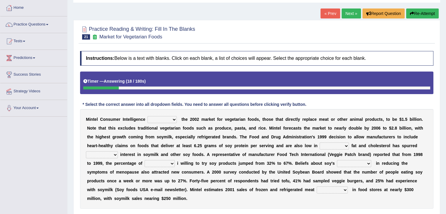
click at [172, 117] on select "deals fulfills creates estimates" at bounding box center [161, 119] width 29 height 7
select select "estimates"
click at [147, 116] on select "deals fulfills creates estimates" at bounding box center [161, 119] width 29 height 7
click at [335, 141] on div "M i n t e l C o n s u m e r I n t e l l i g e n c e deals fulfills creates esti…" at bounding box center [256, 159] width 353 height 100
click at [332, 144] on select "saturated solid acid liquid" at bounding box center [333, 145] width 29 height 7
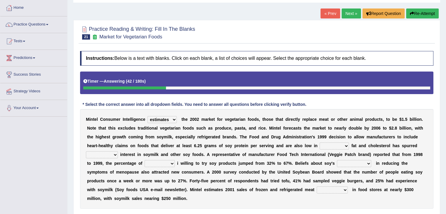
select select "saturated"
click at [319, 142] on select "saturated solid acid liquid" at bounding box center [333, 145] width 29 height 7
click at [96, 155] on select "good big tremendous extreme" at bounding box center [102, 154] width 32 height 7
select select "tremendous"
click at [86, 151] on select "good big tremendous extreme" at bounding box center [102, 154] width 32 height 7
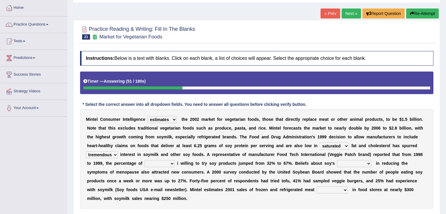
click at [160, 164] on select "guests consumers customers clients" at bounding box center [159, 163] width 30 height 7
select select "consumers"
click at [144, 160] on select "guests consumers customers clients" at bounding box center [159, 163] width 30 height 7
drag, startPoint x: 333, startPoint y: 163, endPoint x: 330, endPoint y: 162, distance: 3.3
click at [331, 162] on div "M i n t e l C o n s u m e r I n t e l l i g e n c e deals fulfills creates esti…" at bounding box center [256, 159] width 353 height 100
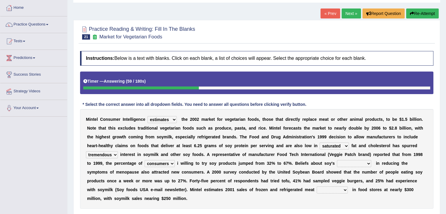
drag, startPoint x: 332, startPoint y: 159, endPoint x: 336, endPoint y: 160, distance: 4.0
click at [338, 159] on div "M i n t e l C o n s u m e r I n t e l l i g e n c e deals fulfills creates esti…" at bounding box center [256, 159] width 353 height 100
click at [345, 162] on select "effectiveness timeliness efficiency goodness" at bounding box center [354, 163] width 34 height 7
select select "effectiveness"
click at [337, 160] on select "effectiveness timeliness efficiency goodness" at bounding box center [354, 163] width 34 height 7
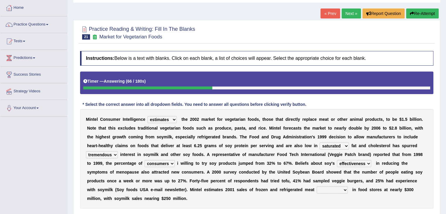
click at [328, 188] on select "foods choices staffs alternatives" at bounding box center [331, 189] width 31 height 7
select select "alternatives"
click at [316, 186] on select "foods choices staffs alternatives" at bounding box center [331, 189] width 31 height 7
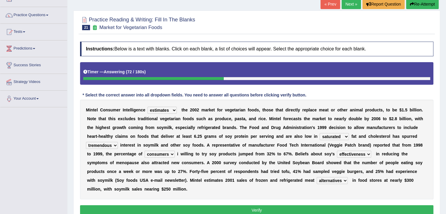
scroll to position [94, 0]
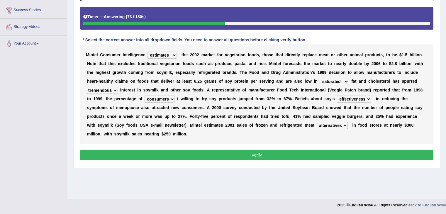
click at [279, 154] on button "Verify" at bounding box center [256, 155] width 353 height 10
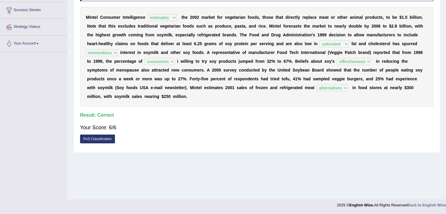
scroll to position [0, 0]
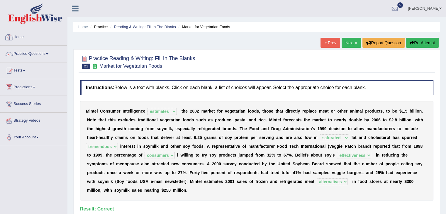
click at [31, 40] on link "Home" at bounding box center [33, 36] width 67 height 15
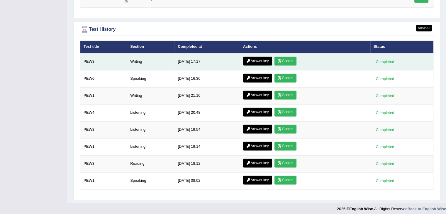
click at [263, 59] on link "Answer key" at bounding box center [257, 61] width 29 height 9
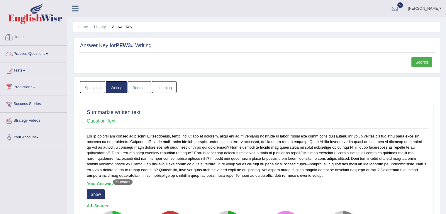
click at [24, 33] on link "Home" at bounding box center [33, 36] width 67 height 15
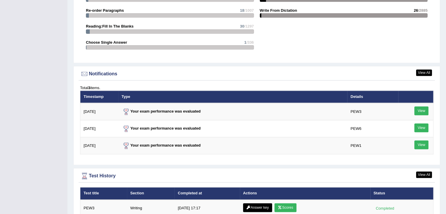
scroll to position [703, 0]
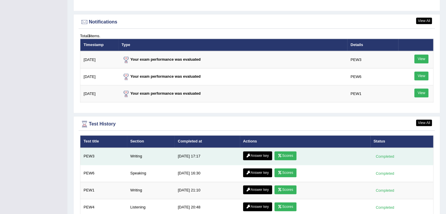
click at [288, 152] on link "Scores" at bounding box center [285, 155] width 22 height 9
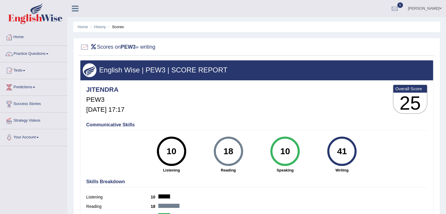
click at [13, 34] on link "Home" at bounding box center [33, 36] width 67 height 15
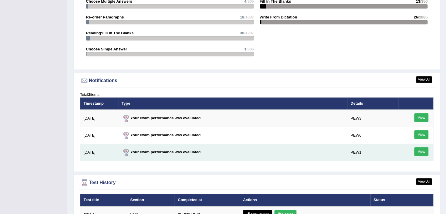
scroll to position [762, 0]
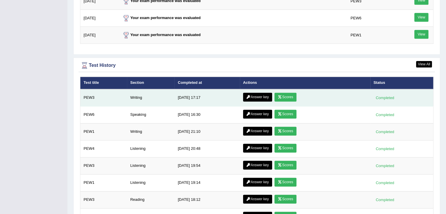
click at [259, 93] on link "Answer key" at bounding box center [257, 97] width 29 height 9
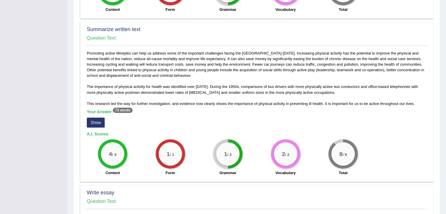
scroll to position [293, 0]
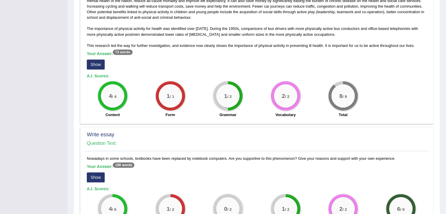
click at [94, 175] on button "Show" at bounding box center [96, 177] width 18 height 10
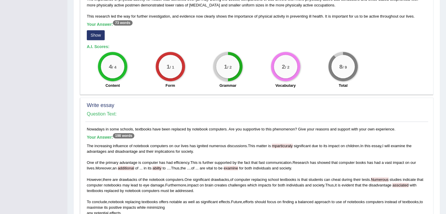
scroll to position [352, 0]
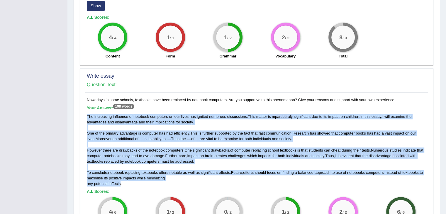
drag, startPoint x: 87, startPoint y: 114, endPoint x: 122, endPoint y: 180, distance: 74.4
click at [121, 180] on div "The increasing influence of notebook computers on our lives has ignited numerou…" at bounding box center [257, 150] width 340 height 73
copy div "The increasing influence of notebook computers on our lives has ignited numerou…"
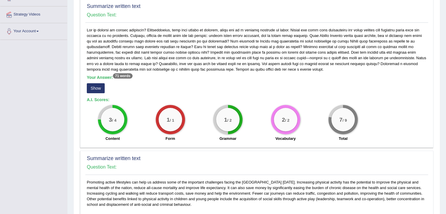
scroll to position [0, 0]
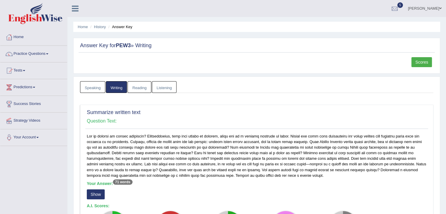
click at [26, 54] on link "Practice Questions" at bounding box center [33, 53] width 67 height 15
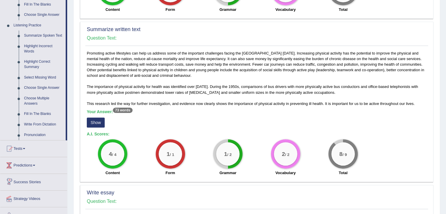
scroll to position [176, 0]
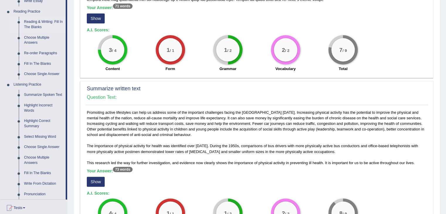
click at [35, 24] on link "Reading & Writing: Fill In The Blanks" at bounding box center [43, 25] width 44 height 16
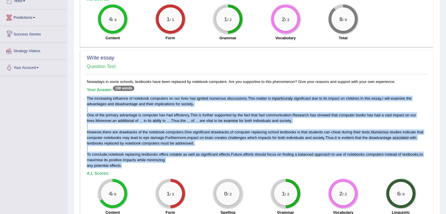
scroll to position [342, 0]
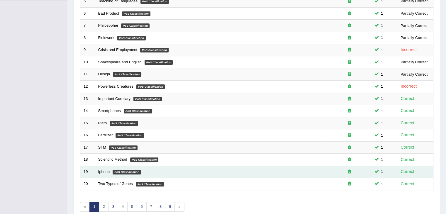
scroll to position [172, 0]
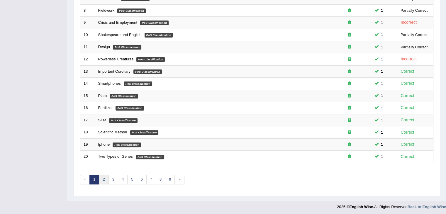
click at [104, 176] on link "2" at bounding box center [104, 180] width 10 height 10
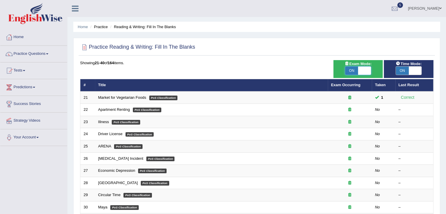
click at [366, 73] on span at bounding box center [364, 71] width 13 height 8
checkbox input "false"
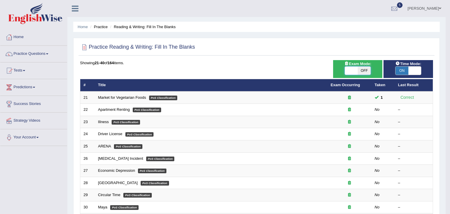
click at [365, 72] on body "Toggle navigation Home Practice Questions Speaking Practice Read Aloud Repeat S…" at bounding box center [225, 107] width 450 height 214
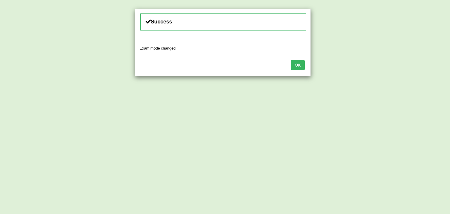
click at [297, 64] on button "OK" at bounding box center [297, 65] width 13 height 10
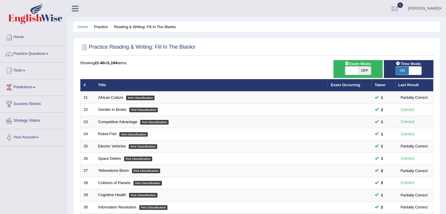
click at [364, 71] on span "OFF" at bounding box center [364, 71] width 13 height 8
checkbox input "true"
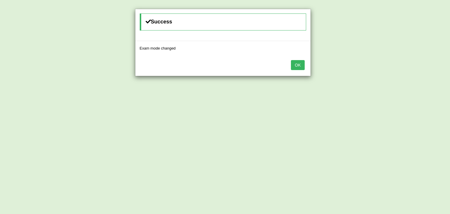
click at [302, 67] on button "OK" at bounding box center [297, 65] width 13 height 10
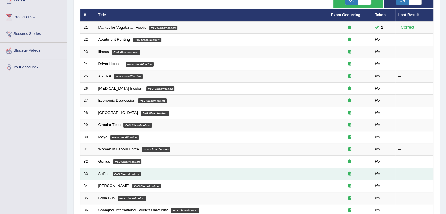
scroll to position [14, 0]
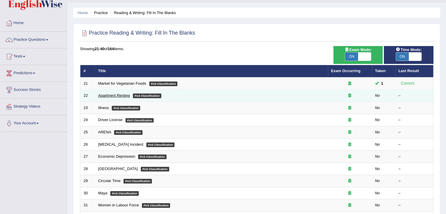
click at [110, 94] on link "Apartment Renting" at bounding box center [114, 95] width 32 height 4
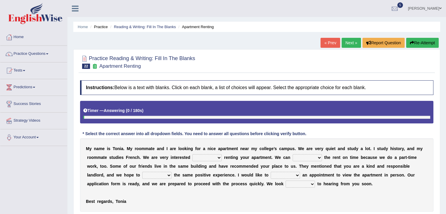
click at [220, 154] on select "for about at in" at bounding box center [206, 157] width 29 height 7
select select "in"
click at [192, 154] on select "for about at in" at bounding box center [206, 157] width 29 height 7
click at [316, 156] on select "afford get pay bring" at bounding box center [306, 157] width 29 height 7
select select "pay"
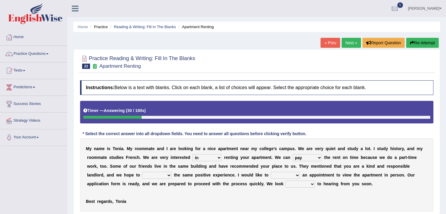
click at [292, 154] on select "afford get pay bring" at bounding box center [306, 157] width 29 height 7
click at [164, 172] on select "form meet have decide" at bounding box center [156, 175] width 29 height 7
select select "have"
click at [142, 172] on select "form meet have decide" at bounding box center [156, 175] width 29 height 7
click at [297, 173] on select "own recall revise make" at bounding box center [284, 175] width 29 height 7
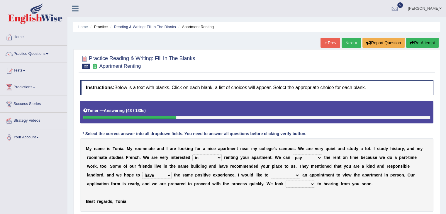
select select "make"
click at [270, 172] on select "own recall revise make" at bounding box center [284, 175] width 29 height 7
click at [312, 185] on select "around out in forward" at bounding box center [299, 184] width 29 height 7
select select "forward"
click at [285, 181] on select "around out in forward" at bounding box center [299, 184] width 29 height 7
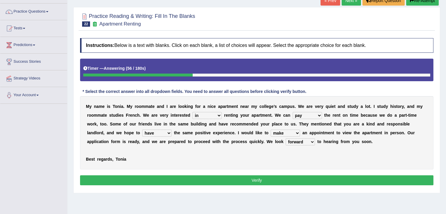
scroll to position [59, 0]
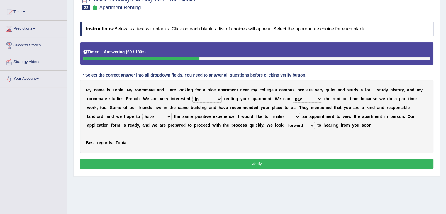
click at [267, 162] on button "Verify" at bounding box center [256, 164] width 353 height 10
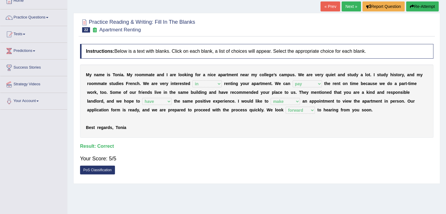
scroll to position [0, 0]
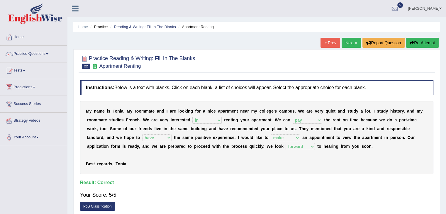
click at [346, 44] on link "Next »" at bounding box center [350, 43] width 19 height 10
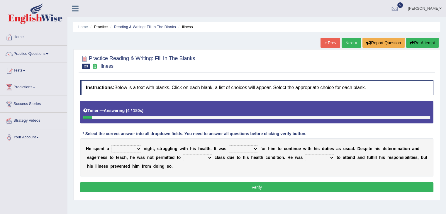
click at [138, 147] on select "cheerful restful meaningful painful" at bounding box center [126, 148] width 30 height 7
select select "painful"
click at [111, 145] on select "cheerful restful meaningful painful" at bounding box center [126, 148] width 30 height 7
click at [255, 148] on select "enjoyable simple difficult natural" at bounding box center [243, 148] width 29 height 7
select select "simple"
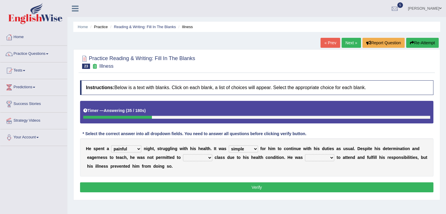
click at [229, 145] on select "enjoyable simple difficult natural" at bounding box center [243, 148] width 29 height 7
click at [213, 156] on b at bounding box center [213, 157] width 2 height 5
click at [212, 156] on select "teach leave cancel attend" at bounding box center [197, 157] width 29 height 7
select select "attend"
click at [183, 154] on select "teach leave cancel attend" at bounding box center [197, 157] width 29 height 7
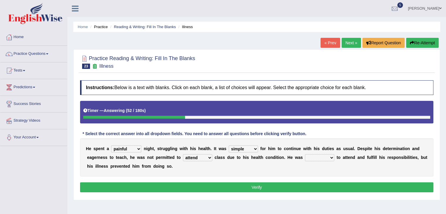
click at [329, 156] on select "anxious forced lazy happy" at bounding box center [319, 157] width 29 height 7
select select "happy"
click at [305, 154] on select "anxious forced lazy happy" at bounding box center [319, 157] width 29 height 7
click at [278, 186] on button "Verify" at bounding box center [256, 187] width 353 height 10
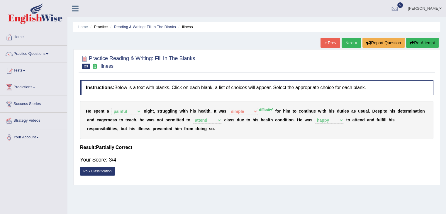
click at [348, 41] on link "Next »" at bounding box center [350, 43] width 19 height 10
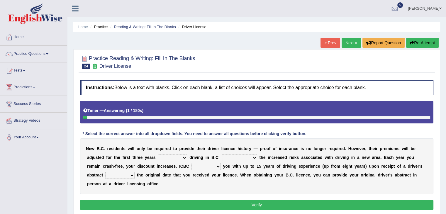
click at [184, 158] on select "within among against of" at bounding box center [172, 157] width 29 height 7
select select "of"
click at [158, 154] on select "within among against of" at bounding box center [172, 157] width 29 height 7
click at [254, 159] on select "depending on as for due to thanks to" at bounding box center [239, 157] width 35 height 7
select select "due to"
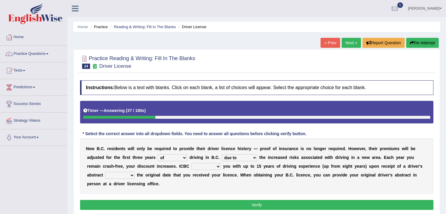
click at [222, 154] on select "depending on as for due to thanks to" at bounding box center [239, 157] width 35 height 7
click at [217, 165] on select "credited crediting credit will credit" at bounding box center [205, 166] width 29 height 7
select select "will credit"
click at [191, 163] on select "credited crediting credit will credit" at bounding box center [205, 166] width 29 height 7
click at [131, 176] on select "showing show shows shown" at bounding box center [119, 175] width 29 height 7
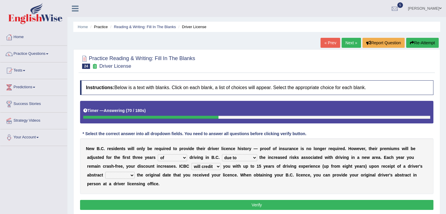
select select "showing"
click at [105, 172] on select "showing show shows shown" at bounding box center [119, 175] width 29 height 7
click at [193, 203] on button "Verify" at bounding box center [256, 205] width 353 height 10
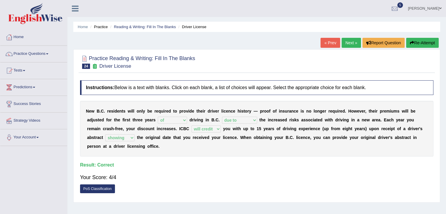
click at [352, 42] on link "Next »" at bounding box center [350, 43] width 19 height 10
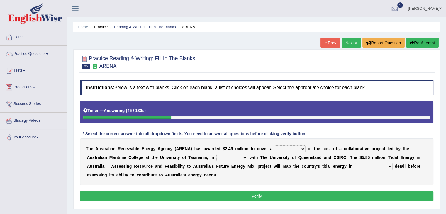
click at [302, 146] on select "wholesome total portion worth" at bounding box center [290, 148] width 31 height 7
select select "total"
click at [275, 145] on select "wholesome total portion worth" at bounding box center [290, 148] width 31 height 7
click at [244, 156] on select "disguise contrast partnership revenge" at bounding box center [231, 157] width 31 height 7
select select "partnership"
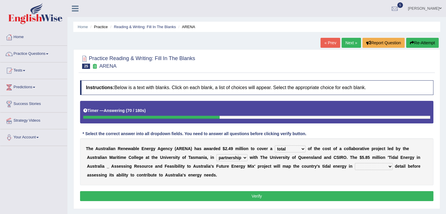
click at [216, 154] on select "disguise contrast partnership revenge" at bounding box center [231, 157] width 31 height 7
click at [388, 167] on select "unexpected unforgiven universal unprecedented" at bounding box center [374, 166] width 38 height 7
click at [302, 149] on select "wholesome total portion worth" at bounding box center [290, 148] width 31 height 7
select select "portion"
click at [275, 145] on select "wholesome total portion worth" at bounding box center [290, 148] width 31 height 7
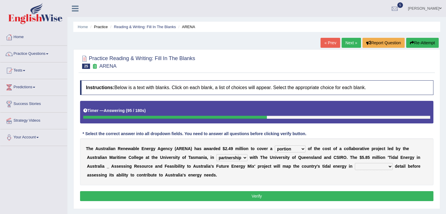
click at [387, 166] on select "unexpected unforgiven universal unprecedented" at bounding box center [374, 166] width 38 height 7
select select "unprecedented"
click at [355, 163] on select "unexpected unforgiven universal unprecedented" at bounding box center [374, 166] width 38 height 7
click at [251, 196] on button "Verify" at bounding box center [256, 196] width 353 height 10
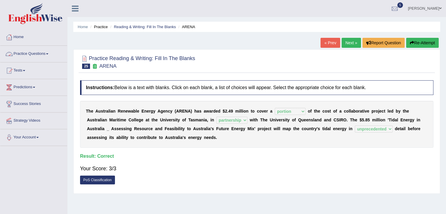
click at [25, 53] on link "Practice Questions" at bounding box center [33, 53] width 67 height 15
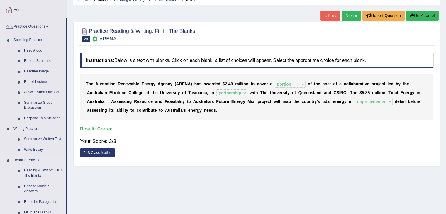
scroll to position [88, 0]
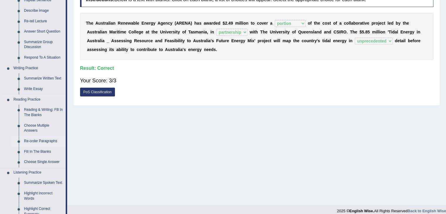
click at [29, 142] on link "Re-order Paragraphs" at bounding box center [43, 141] width 44 height 11
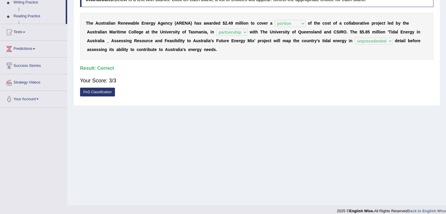
scroll to position [94, 0]
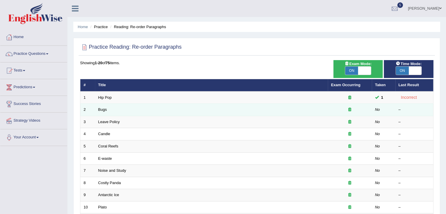
click at [101, 106] on td "Bugs" at bounding box center [211, 110] width 233 height 12
click at [104, 110] on link "Bugs" at bounding box center [102, 109] width 9 height 4
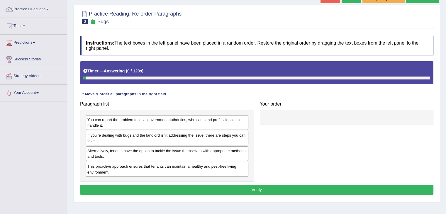
scroll to position [88, 0]
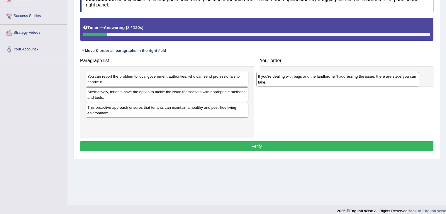
drag, startPoint x: 98, startPoint y: 94, endPoint x: 268, endPoint y: 80, distance: 171.1
click at [268, 80] on div "If you're dealing with bugs and the landlord isn't addressing the issue, there …" at bounding box center [337, 79] width 163 height 15
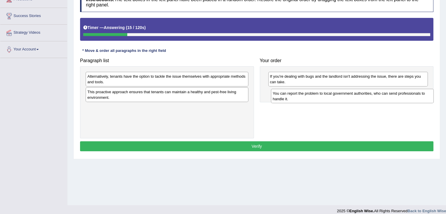
drag, startPoint x: 100, startPoint y: 81, endPoint x: 285, endPoint y: 98, distance: 186.0
click at [285, 98] on div "You can report the problem to local government authorities, who can send profes…" at bounding box center [352, 96] width 163 height 15
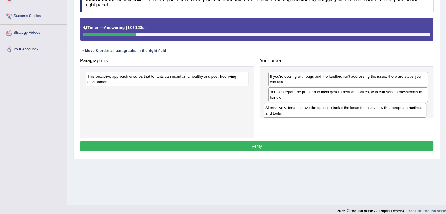
drag, startPoint x: 124, startPoint y: 83, endPoint x: 302, endPoint y: 114, distance: 180.9
click at [302, 114] on div "Alternatively, tenants have the option to tackle the issue themselves with appr…" at bounding box center [344, 110] width 163 height 15
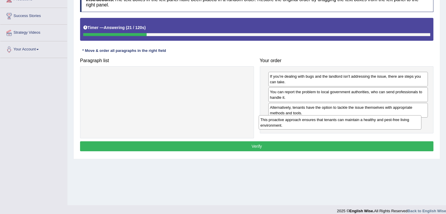
drag, startPoint x: 184, startPoint y: 79, endPoint x: 357, endPoint y: 122, distance: 178.2
click at [357, 122] on div "This proactive approach ensures that tenants can maintain a healthy and pest-fr…" at bounding box center [339, 122] width 163 height 15
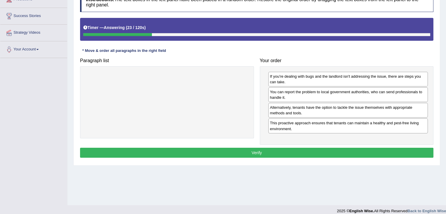
click at [234, 150] on button "Verify" at bounding box center [256, 153] width 353 height 10
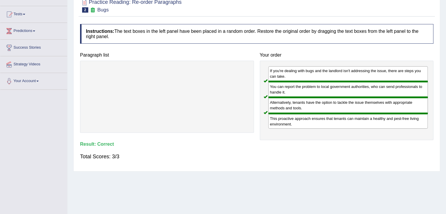
scroll to position [29, 0]
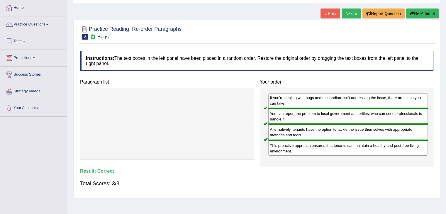
click at [343, 12] on link "Next »" at bounding box center [350, 13] width 19 height 10
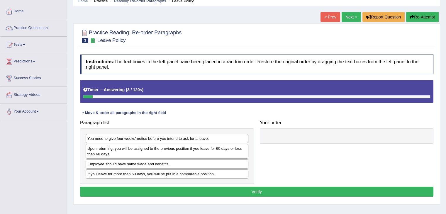
scroll to position [29, 0]
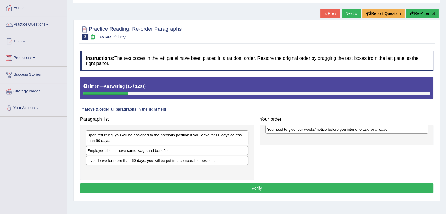
drag, startPoint x: 108, startPoint y: 135, endPoint x: 288, endPoint y: 129, distance: 179.7
click at [288, 129] on div "You need to give four weeks' notice before you intend to ask for a leave." at bounding box center [346, 129] width 163 height 9
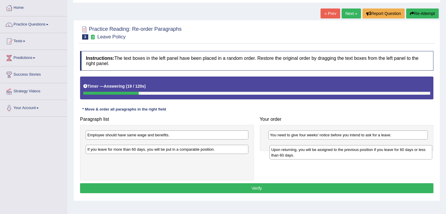
drag, startPoint x: 121, startPoint y: 135, endPoint x: 305, endPoint y: 150, distance: 184.3
click at [305, 150] on div "Upon returning, you will be assigned to the previous position if you leave for …" at bounding box center [350, 152] width 163 height 15
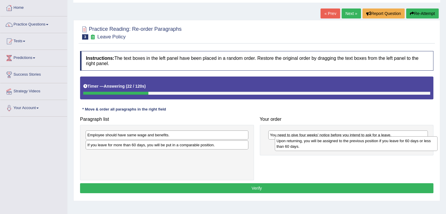
drag, startPoint x: 122, startPoint y: 145, endPoint x: 311, endPoint y: 141, distance: 189.0
click at [311, 141] on div "Upon returning, you will be assigned to the previous position if you leave for …" at bounding box center [356, 143] width 163 height 15
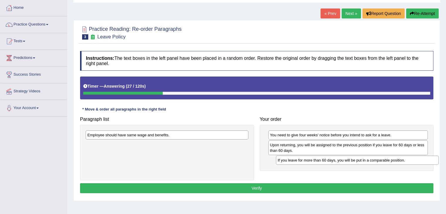
drag, startPoint x: 149, startPoint y: 144, endPoint x: 339, endPoint y: 160, distance: 190.8
click at [339, 160] on div "If you leave for more than 60 days, you will be put in a comparable position." at bounding box center [357, 160] width 163 height 9
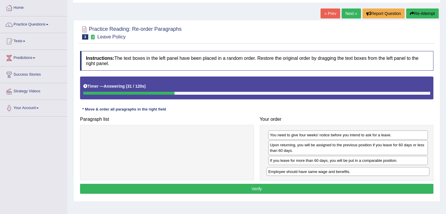
drag, startPoint x: 171, startPoint y: 134, endPoint x: 352, endPoint y: 170, distance: 184.5
click at [352, 170] on div "Employee should have same wage and benefits." at bounding box center [347, 171] width 163 height 9
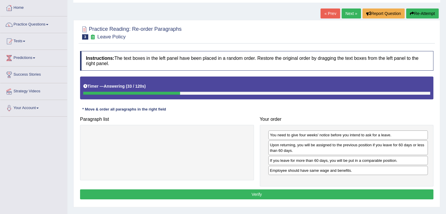
click at [225, 192] on button "Verify" at bounding box center [256, 194] width 353 height 10
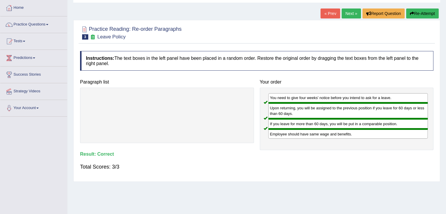
scroll to position [0, 0]
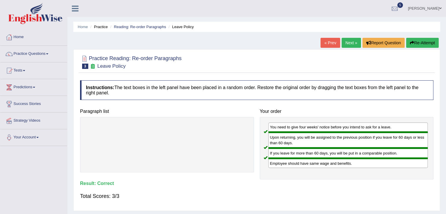
click at [350, 44] on link "Next »" at bounding box center [350, 43] width 19 height 10
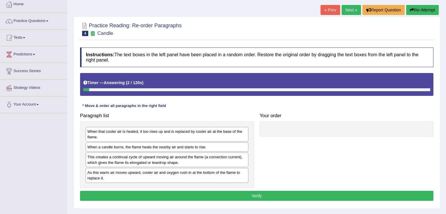
scroll to position [59, 0]
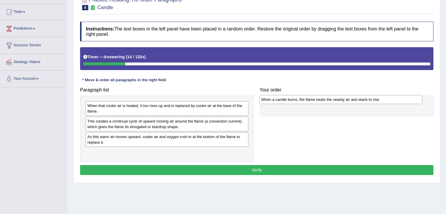
drag, startPoint x: 108, startPoint y: 120, endPoint x: 281, endPoint y: 98, distance: 175.1
click at [281, 98] on div "When a candle burns, the flame heats the nearby air and starts to rise." at bounding box center [340, 99] width 163 height 9
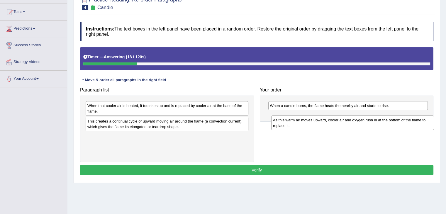
drag, startPoint x: 120, startPoint y: 142, endPoint x: 305, endPoint y: 125, distance: 186.2
click at [305, 125] on div "As this warm air moves upward, cooler air and oxygen rush in at the bottom of t…" at bounding box center [352, 122] width 163 height 15
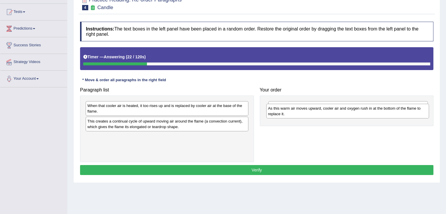
drag, startPoint x: 176, startPoint y: 143, endPoint x: 356, endPoint y: 115, distance: 182.7
click at [356, 115] on div "As this warm air moves upward, cooler air and oxygen rush in at the bottom of t…" at bounding box center [347, 111] width 163 height 15
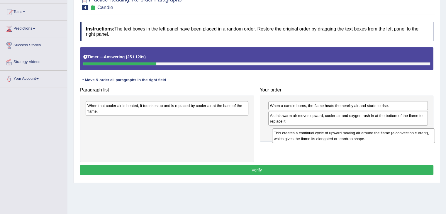
drag, startPoint x: 141, startPoint y: 123, endPoint x: 327, endPoint y: 135, distance: 186.8
click at [327, 135] on div "This creates a continual cycle of upward moving air around the flame (a convect…" at bounding box center [353, 135] width 163 height 15
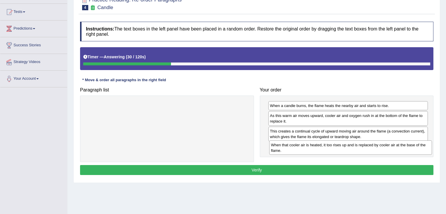
drag, startPoint x: 184, startPoint y: 104, endPoint x: 368, endPoint y: 144, distance: 187.6
click at [368, 144] on div "When that cooler air is heated, it too rises up and is replaced by cooler air a…" at bounding box center [350, 147] width 163 height 15
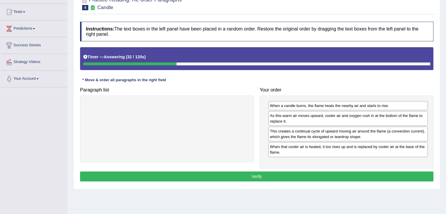
click at [225, 177] on button "Verify" at bounding box center [256, 176] width 353 height 10
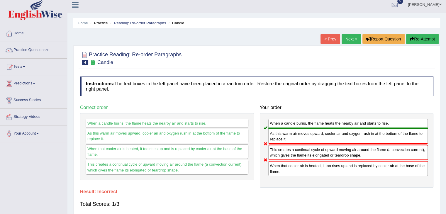
scroll to position [0, 0]
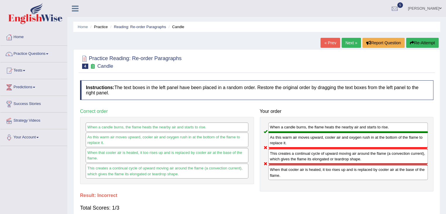
click at [418, 41] on button "Re-Attempt" at bounding box center [422, 43] width 33 height 10
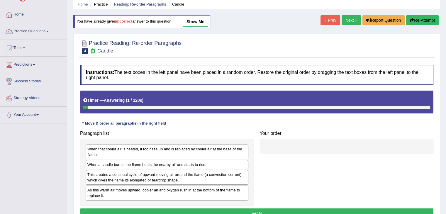
scroll to position [29, 0]
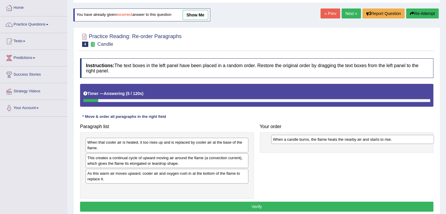
drag, startPoint x: 123, startPoint y: 156, endPoint x: 308, endPoint y: 138, distance: 186.1
click at [308, 138] on div "When a candle burns, the flame heats the nearby air and starts to rise." at bounding box center [352, 139] width 163 height 9
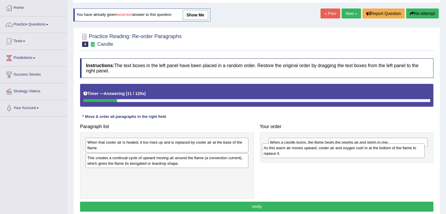
drag, startPoint x: 132, startPoint y: 175, endPoint x: 308, endPoint y: 150, distance: 177.9
click at [308, 150] on div "As this warm air moves upward, cooler air and oxygen rush in at the bottom of t…" at bounding box center [343, 150] width 163 height 15
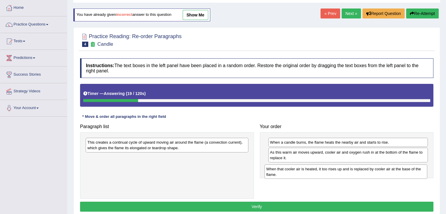
drag, startPoint x: 140, startPoint y: 147, endPoint x: 319, endPoint y: 173, distance: 180.7
click at [319, 173] on div "When that cooler air is heated, it too rises up and is replaced by cooler air a…" at bounding box center [345, 171] width 163 height 15
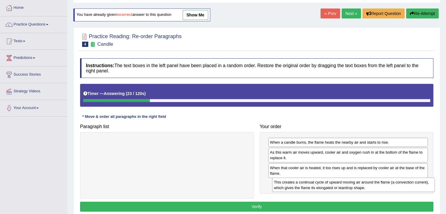
drag, startPoint x: 190, startPoint y: 147, endPoint x: 376, endPoint y: 187, distance: 190.6
click at [376, 187] on div "This creates a continual cycle of upward moving air around the flame (a convect…" at bounding box center [353, 185] width 163 height 15
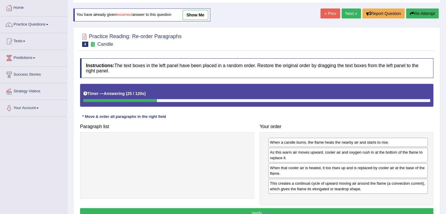
click at [285, 210] on button "Verify" at bounding box center [256, 213] width 353 height 10
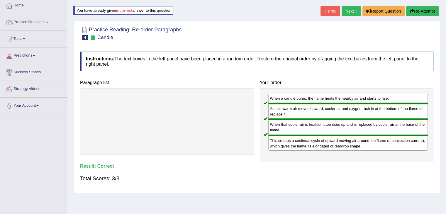
scroll to position [0, 0]
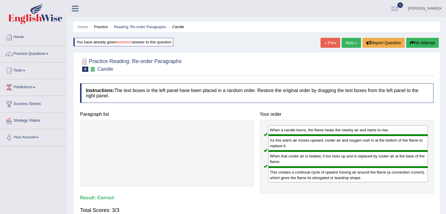
click at [346, 40] on link "Next »" at bounding box center [350, 43] width 19 height 10
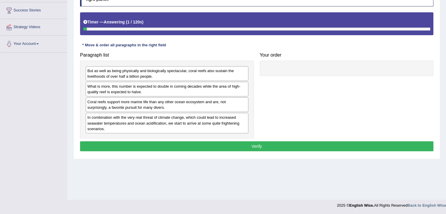
scroll to position [94, 0]
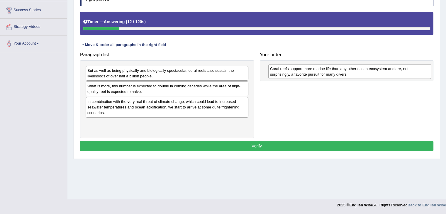
drag, startPoint x: 122, startPoint y: 103, endPoint x: 305, endPoint y: 71, distance: 185.2
click at [305, 71] on div "Coral reefs support more marine life than any other ocean ecosystem and are, no…" at bounding box center [349, 71] width 163 height 15
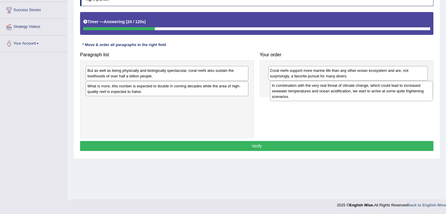
drag, startPoint x: 135, startPoint y: 101, endPoint x: 319, endPoint y: 85, distance: 185.0
click at [319, 85] on div "In combination with the very real threat of climate change, which could lead to…" at bounding box center [351, 91] width 163 height 20
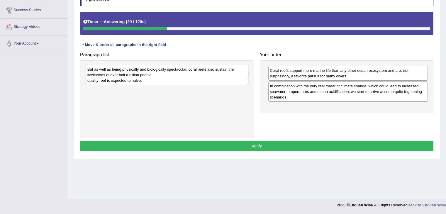
click at [172, 77] on div "But as well as being physically and biologically spectacular, coral reefs also …" at bounding box center [167, 72] width 163 height 15
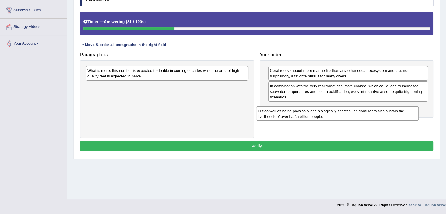
drag, startPoint x: 172, startPoint y: 77, endPoint x: 343, endPoint y: 117, distance: 175.0
click at [343, 117] on div "But as well as being physically and biologically spectacular, coral reefs also …" at bounding box center [337, 113] width 163 height 15
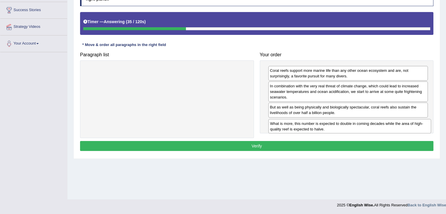
drag, startPoint x: 209, startPoint y: 77, endPoint x: 391, endPoint y: 130, distance: 190.1
click at [391, 130] on div "What is more, this number is expected to double in coming decades while the are…" at bounding box center [349, 126] width 163 height 15
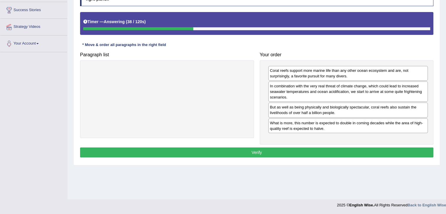
click at [294, 152] on button "Verify" at bounding box center [256, 152] width 353 height 10
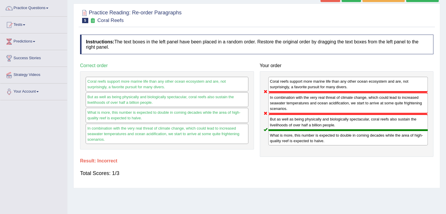
scroll to position [6, 0]
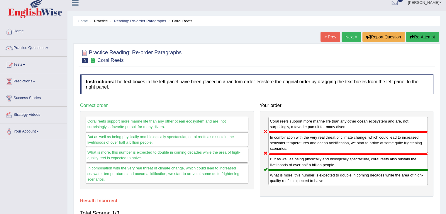
click at [415, 38] on button "Re-Attempt" at bounding box center [422, 37] width 33 height 10
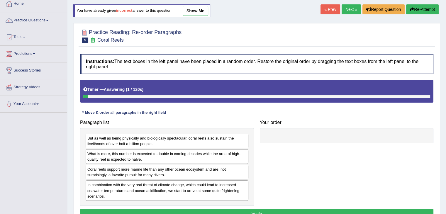
scroll to position [59, 0]
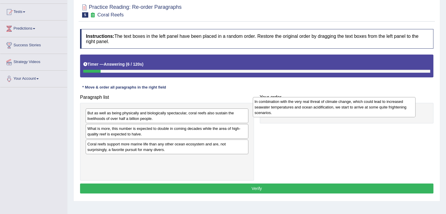
drag, startPoint x: 110, startPoint y: 161, endPoint x: 277, endPoint y: 104, distance: 176.7
click at [277, 104] on div "In combination with the very real threat of climate change, which could lead to…" at bounding box center [334, 107] width 163 height 20
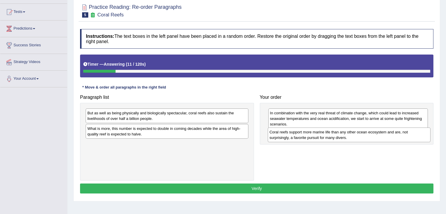
drag, startPoint x: 101, startPoint y: 147, endPoint x: 283, endPoint y: 136, distance: 182.3
click at [283, 136] on div "Coral reefs support more marine life than any other ocean ecosystem and are, no…" at bounding box center [349, 134] width 163 height 15
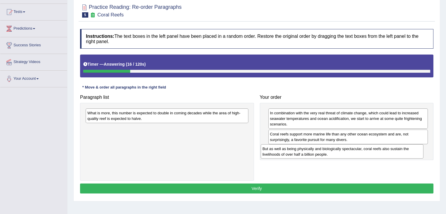
drag, startPoint x: 110, startPoint y: 118, endPoint x: 286, endPoint y: 154, distance: 179.4
click at [286, 154] on div "But as well as being physically and biologically spectacular, coral reefs also …" at bounding box center [342, 151] width 163 height 15
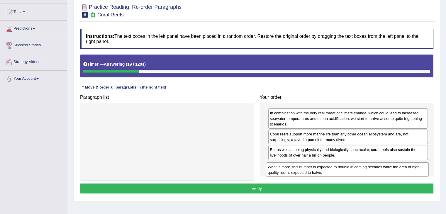
drag, startPoint x: 91, startPoint y: 112, endPoint x: 271, endPoint y: 166, distance: 188.1
click at [271, 166] on div "What is more, this number is expected to double in coming decades while the are…" at bounding box center [347, 169] width 163 height 15
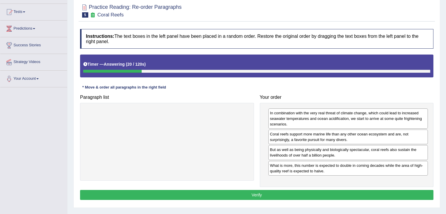
click at [240, 192] on button "Verify" at bounding box center [256, 195] width 353 height 10
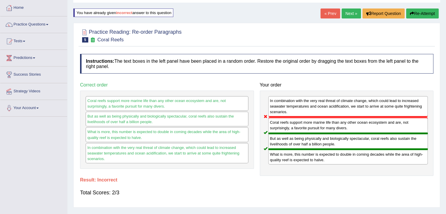
scroll to position [0, 0]
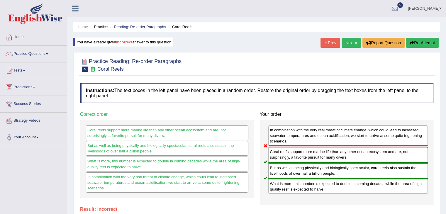
click at [23, 54] on link "Practice Questions" at bounding box center [33, 53] width 67 height 15
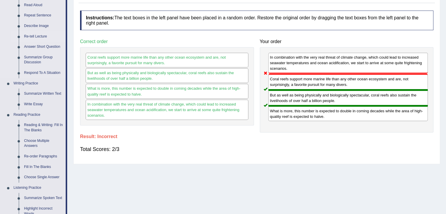
scroll to position [88, 0]
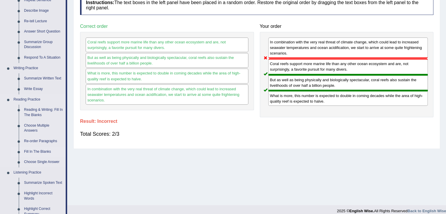
click at [38, 150] on link "Fill In The Blanks" at bounding box center [43, 152] width 44 height 11
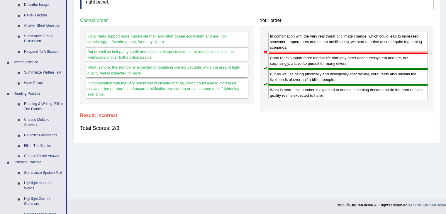
scroll to position [232, 0]
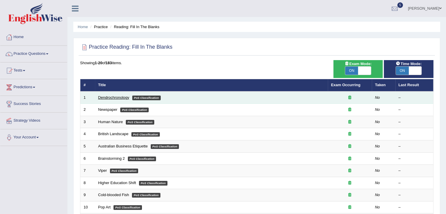
click at [109, 96] on link "Dendrochronology" at bounding box center [113, 97] width 31 height 4
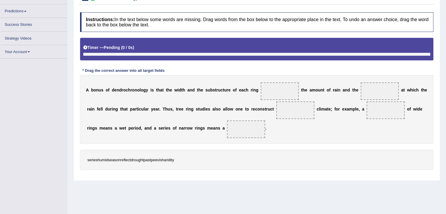
scroll to position [29, 0]
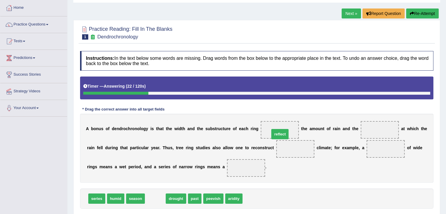
drag, startPoint x: 149, startPoint y: 198, endPoint x: 273, endPoint y: 133, distance: 140.2
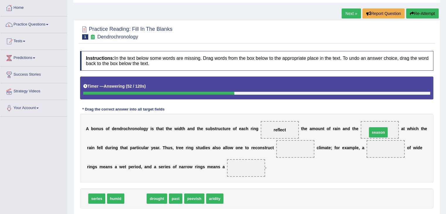
drag, startPoint x: 135, startPoint y: 195, endPoint x: 378, endPoint y: 129, distance: 252.3
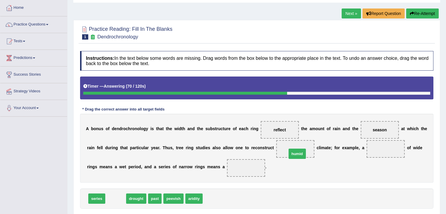
drag, startPoint x: 109, startPoint y: 199, endPoint x: 290, endPoint y: 154, distance: 186.8
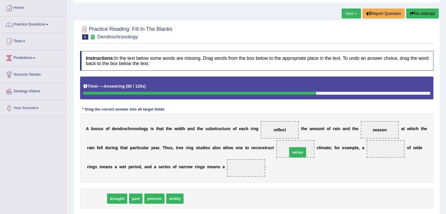
drag, startPoint x: 103, startPoint y: 198, endPoint x: 303, endPoint y: 151, distance: 206.0
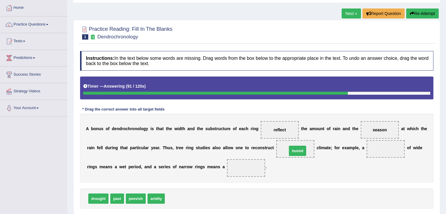
drag, startPoint x: 181, startPoint y: 198, endPoint x: 303, endPoint y: 150, distance: 131.2
drag, startPoint x: 176, startPoint y: 199, endPoint x: 387, endPoint y: 152, distance: 216.4
drag, startPoint x: 113, startPoint y: 200, endPoint x: 299, endPoint y: 145, distance: 193.0
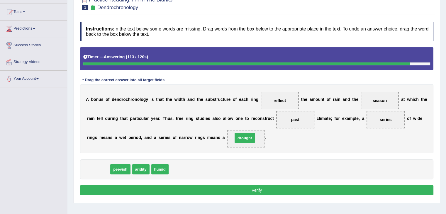
drag, startPoint x: 101, startPoint y: 170, endPoint x: 247, endPoint y: 139, distance: 149.5
click at [236, 189] on button "Verify" at bounding box center [256, 190] width 353 height 10
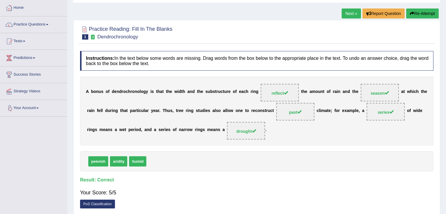
scroll to position [0, 0]
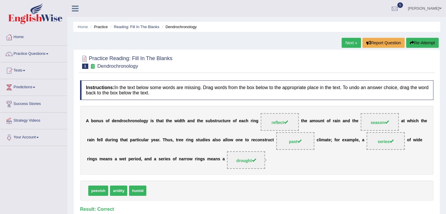
click at [348, 43] on link "Next »" at bounding box center [350, 43] width 19 height 10
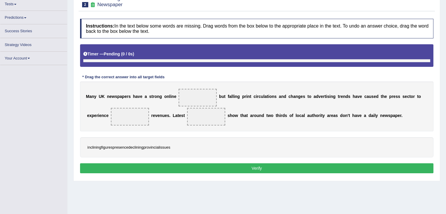
scroll to position [66, 0]
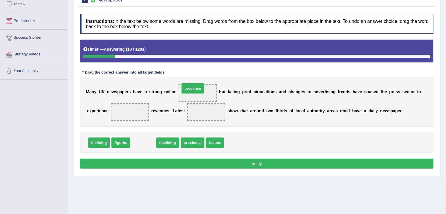
drag, startPoint x: 137, startPoint y: 142, endPoint x: 187, endPoint y: 90, distance: 72.1
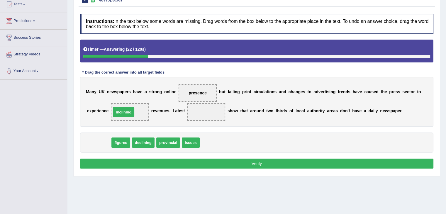
drag, startPoint x: 91, startPoint y: 141, endPoint x: 115, endPoint y: 110, distance: 39.2
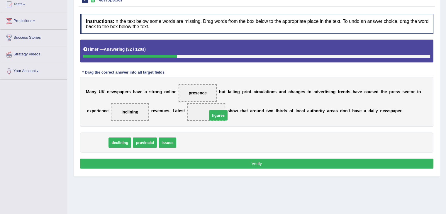
drag, startPoint x: 96, startPoint y: 141, endPoint x: 217, endPoint y: 113, distance: 123.8
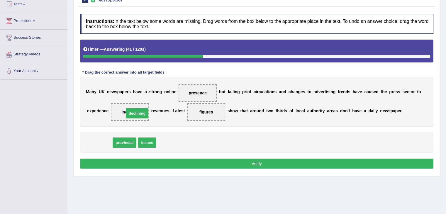
drag, startPoint x: 105, startPoint y: 141, endPoint x: 142, endPoint y: 112, distance: 47.6
click at [255, 162] on button "Verify" at bounding box center [256, 164] width 353 height 10
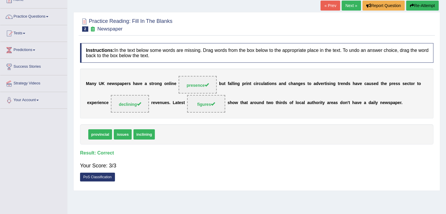
scroll to position [8, 0]
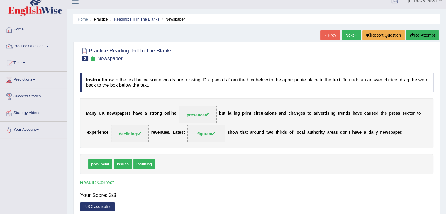
click at [348, 35] on link "Next »" at bounding box center [350, 35] width 19 height 10
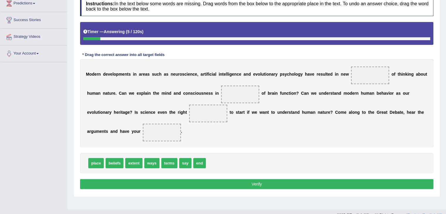
scroll to position [94, 0]
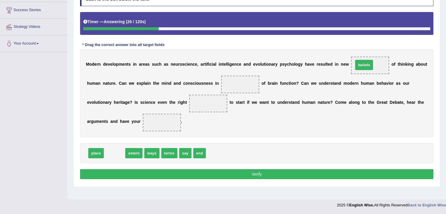
drag, startPoint x: 118, startPoint y: 149, endPoint x: 367, endPoint y: 61, distance: 264.5
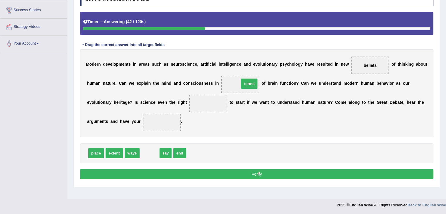
drag, startPoint x: 151, startPoint y: 153, endPoint x: 251, endPoint y: 84, distance: 121.3
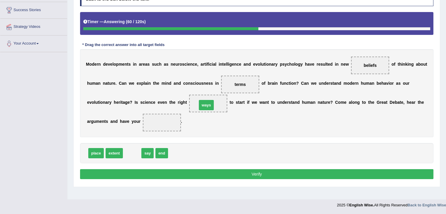
drag, startPoint x: 138, startPoint y: 153, endPoint x: 212, endPoint y: 105, distance: 88.4
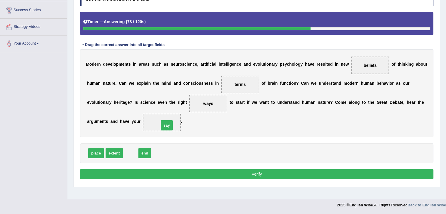
drag, startPoint x: 128, startPoint y: 153, endPoint x: 164, endPoint y: 125, distance: 45.5
click at [207, 173] on button "Verify" at bounding box center [256, 174] width 353 height 10
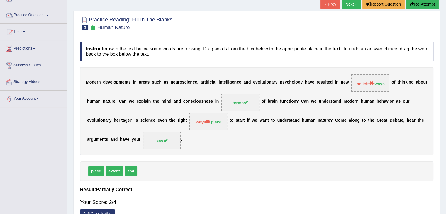
scroll to position [35, 0]
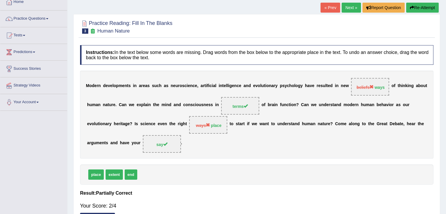
click at [421, 10] on button "Re-Attempt" at bounding box center [422, 8] width 33 height 10
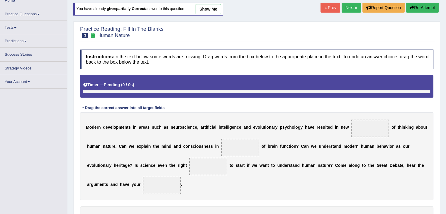
click at [355, 128] on span at bounding box center [370, 129] width 38 height 18
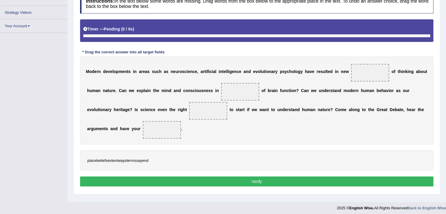
scroll to position [94, 0]
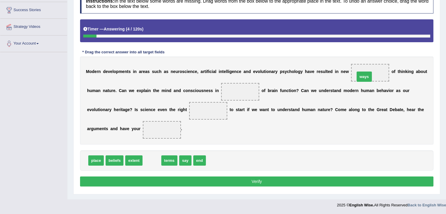
drag, startPoint x: 150, startPoint y: 163, endPoint x: 365, endPoint y: 78, distance: 230.6
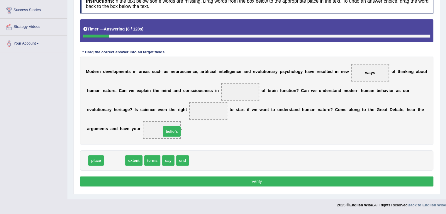
drag, startPoint x: 119, startPoint y: 162, endPoint x: 176, endPoint y: 133, distance: 64.1
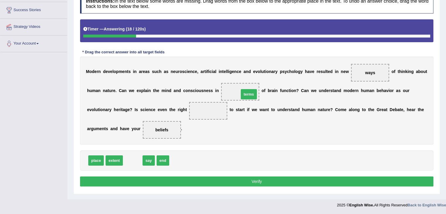
drag, startPoint x: 134, startPoint y: 161, endPoint x: 251, endPoint y: 93, distance: 135.5
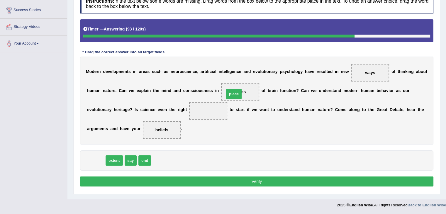
drag, startPoint x: 94, startPoint y: 159, endPoint x: 231, endPoint y: 93, distance: 152.8
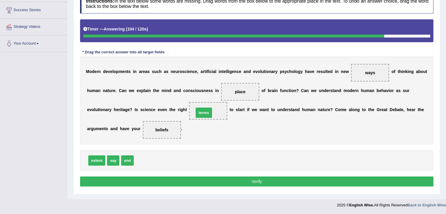
drag, startPoint x: 139, startPoint y: 158, endPoint x: 200, endPoint y: 109, distance: 78.2
click at [213, 182] on button "Verify" at bounding box center [256, 181] width 353 height 10
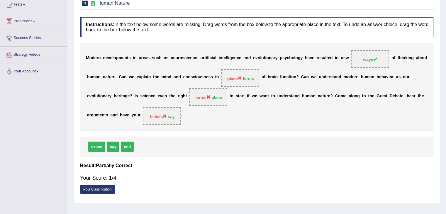
scroll to position [35, 0]
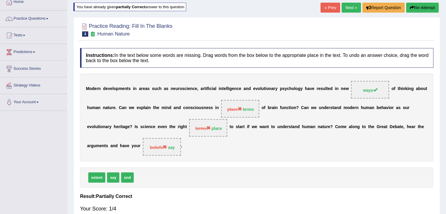
click at [413, 6] on button "Re-Attempt" at bounding box center [422, 8] width 33 height 10
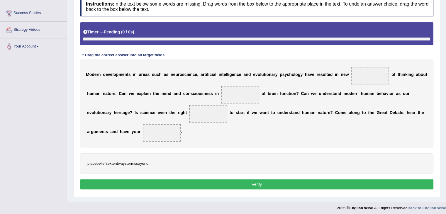
scroll to position [94, 0]
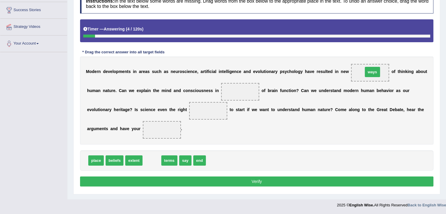
drag, startPoint x: 145, startPoint y: 160, endPoint x: 366, endPoint y: 71, distance: 237.5
drag, startPoint x: 155, startPoint y: 163, endPoint x: 247, endPoint y: 98, distance: 112.2
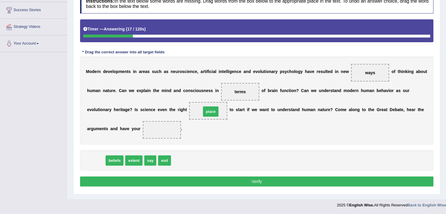
drag, startPoint x: 96, startPoint y: 163, endPoint x: 211, endPoint y: 114, distance: 124.5
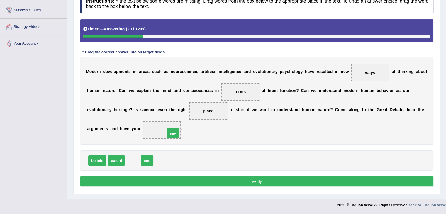
drag, startPoint x: 132, startPoint y: 164, endPoint x: 172, endPoint y: 137, distance: 48.3
click at [253, 182] on button "Verify" at bounding box center [256, 181] width 353 height 10
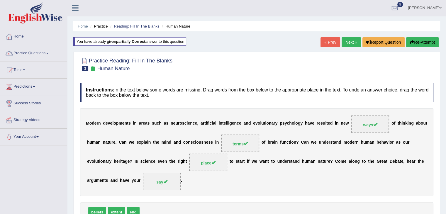
scroll to position [0, 0]
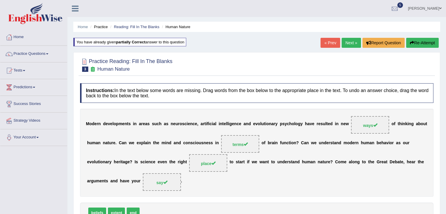
click at [27, 52] on link "Practice Questions" at bounding box center [33, 53] width 67 height 15
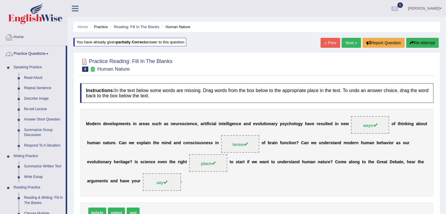
click at [15, 37] on link "Home" at bounding box center [33, 36] width 67 height 15
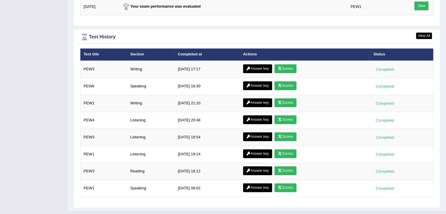
scroll to position [798, 0]
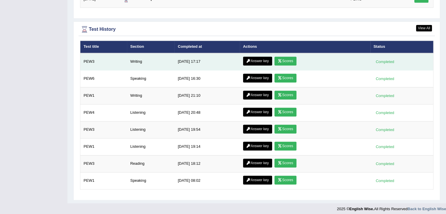
click at [278, 59] on icon at bounding box center [280, 61] width 4 height 4
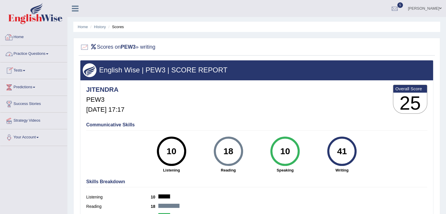
click at [16, 39] on link "Home" at bounding box center [33, 36] width 67 height 15
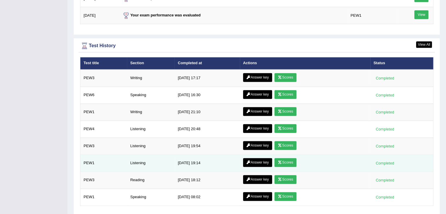
scroll to position [769, 0]
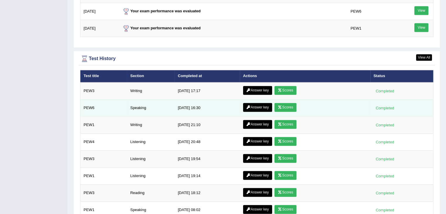
click at [263, 104] on link "Answer key" at bounding box center [257, 107] width 29 height 9
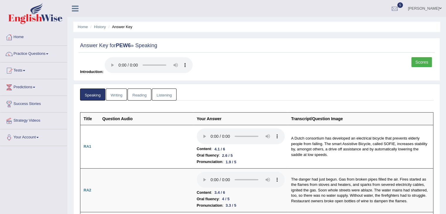
click at [18, 53] on link "Practice Questions" at bounding box center [33, 53] width 67 height 15
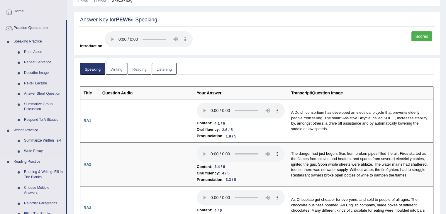
scroll to position [117, 0]
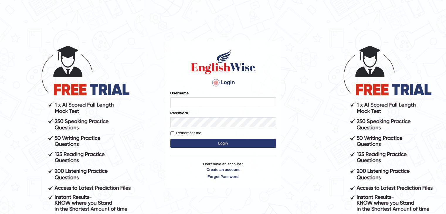
type input "Jitendra"
click at [193, 144] on button "Login" at bounding box center [222, 143] width 105 height 9
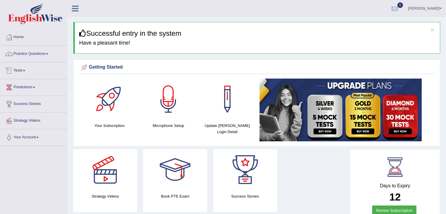
click at [25, 72] on link "Tests" at bounding box center [33, 69] width 67 height 15
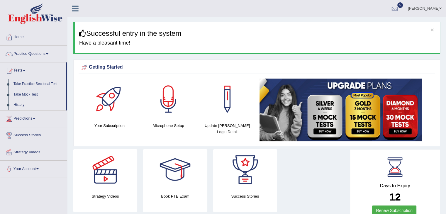
click at [20, 107] on link "History" at bounding box center [38, 105] width 55 height 11
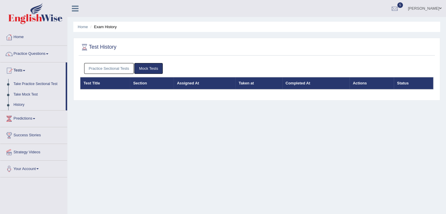
click at [151, 68] on link "Mock Tests" at bounding box center [148, 68] width 28 height 11
click at [20, 108] on link "History" at bounding box center [38, 105] width 55 height 11
click at [35, 96] on link "Take Mock Test" at bounding box center [38, 94] width 55 height 11
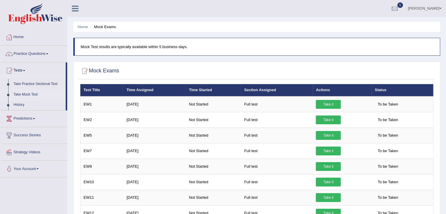
click at [36, 55] on link "Practice Questions" at bounding box center [33, 53] width 67 height 15
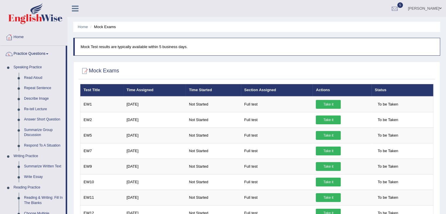
click at [12, 38] on div at bounding box center [9, 37] width 9 height 9
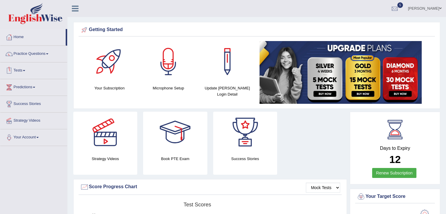
click at [15, 72] on link "Tests" at bounding box center [33, 69] width 67 height 15
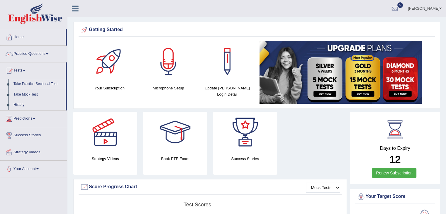
click at [14, 87] on link "Take Practice Sectional Test" at bounding box center [38, 84] width 55 height 11
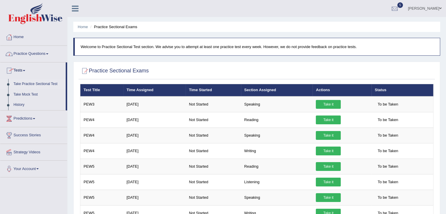
click at [14, 53] on link "Practice Questions" at bounding box center [33, 53] width 67 height 15
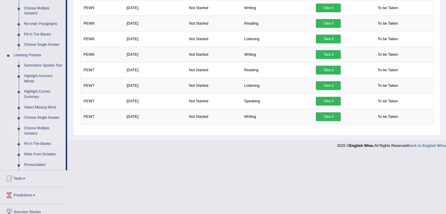
scroll to position [147, 0]
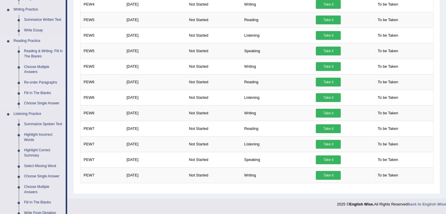
click at [29, 93] on link "Fill In The Blanks" at bounding box center [43, 93] width 44 height 11
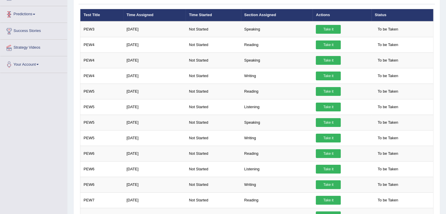
scroll to position [105, 0]
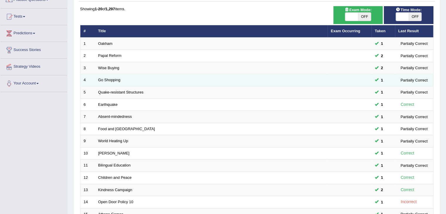
scroll to position [172, 0]
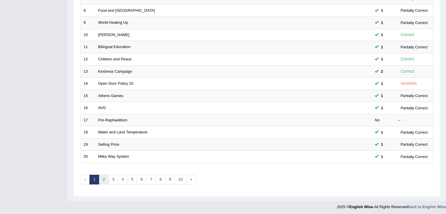
click at [100, 176] on link "2" at bounding box center [104, 180] width 10 height 10
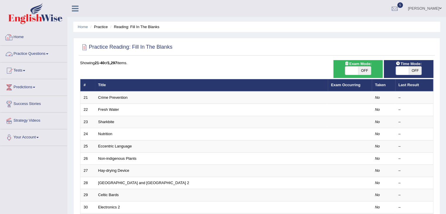
click at [18, 53] on link "Practice Questions" at bounding box center [33, 53] width 67 height 15
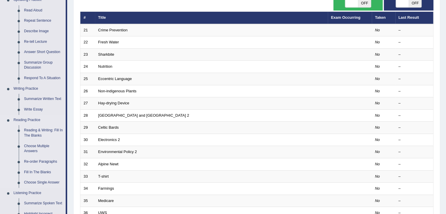
scroll to position [88, 0]
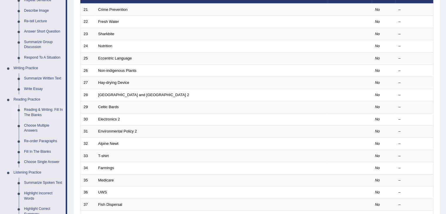
click at [37, 111] on link "Reading & Writing: Fill In The Blanks" at bounding box center [43, 113] width 44 height 16
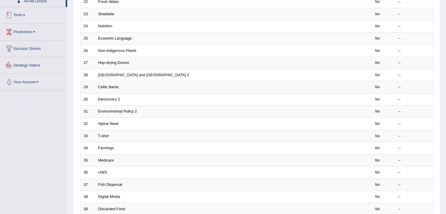
scroll to position [154, 0]
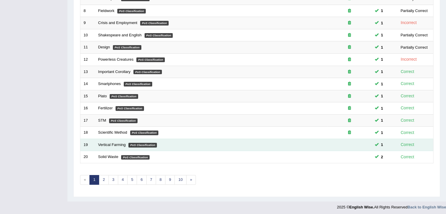
scroll to position [172, 0]
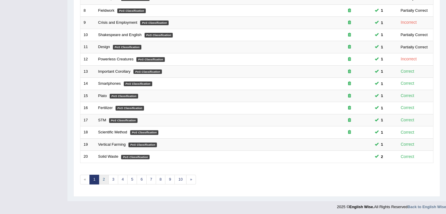
click at [103, 176] on link "2" at bounding box center [104, 180] width 10 height 10
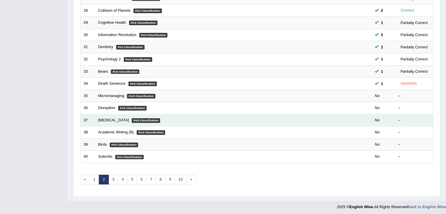
scroll to position [84, 0]
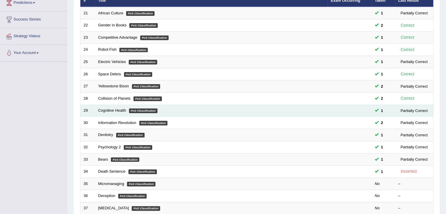
click at [110, 114] on td "Cognitive Health PoS Classification" at bounding box center [211, 111] width 232 height 12
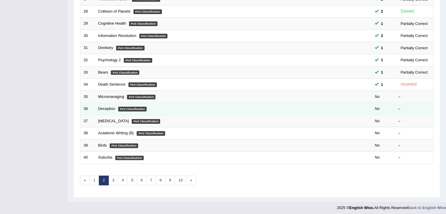
scroll to position [172, 0]
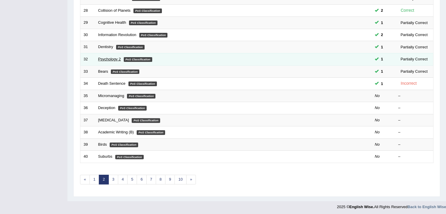
click at [107, 59] on link "Psychology 2" at bounding box center [109, 59] width 23 height 4
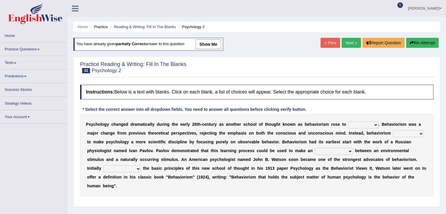
click at [213, 47] on link "show me" at bounding box center [207, 44] width 25 height 10
click at [374, 123] on select "dominance temptation challenge temper" at bounding box center [363, 124] width 30 height 7
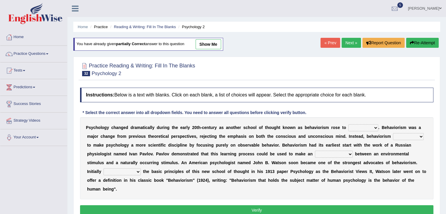
select select "temptation"
click at [348, 124] on select "dominance temptation challenge temper" at bounding box center [363, 127] width 30 height 7
click at [421, 138] on select "reproached reproved strove rewove" at bounding box center [408, 136] width 31 height 7
select select "reproached"
click at [393, 133] on select "reproached reproved strove rewove" at bounding box center [408, 136] width 31 height 7
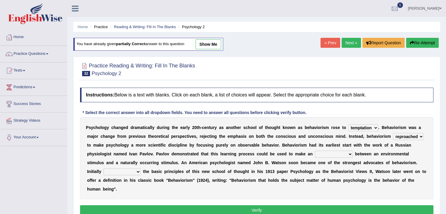
click at [348, 153] on select "acclimatization association union combination" at bounding box center [334, 154] width 38 height 7
select select "combination"
click at [315, 151] on select "acclimatization association union combination" at bounding box center [334, 154] width 38 height 7
click at [136, 171] on select "questioning foreshortening unburdening outlining" at bounding box center [121, 171] width 37 height 7
select select "outlining"
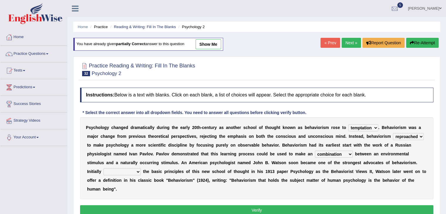
click at [103, 168] on select "questioning foreshortening unburdening outlining" at bounding box center [121, 171] width 37 height 7
click at [253, 210] on button "Verify" at bounding box center [256, 210] width 353 height 10
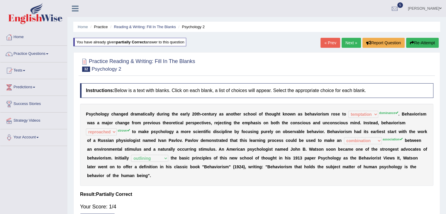
click at [419, 38] on button "Re-Attempt" at bounding box center [422, 43] width 33 height 10
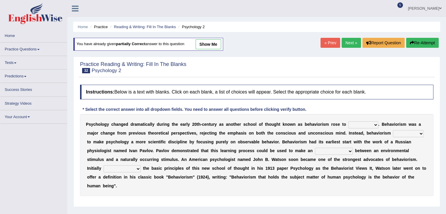
click at [373, 126] on select "dominance temptation challenge temper" at bounding box center [363, 124] width 30 height 7
select select "dominance"
click at [348, 121] on select "dominance temptation challenge temper" at bounding box center [363, 124] width 30 height 7
click at [418, 130] on div "P s y c h o l o g y c h a n g e d d r a m a t i c a l l y d u r i n g t h e e a…" at bounding box center [256, 155] width 353 height 82
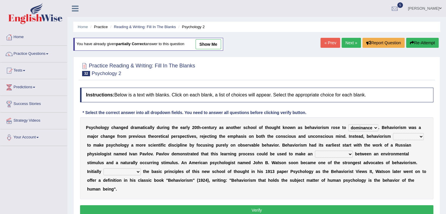
select select "strove"
click at [393, 133] on select "reproached reproved strove rewove" at bounding box center [408, 136] width 31 height 7
click at [350, 154] on select "acclimatization association union combination" at bounding box center [334, 154] width 38 height 7
select select "association"
click at [315, 151] on select "acclimatization association union combination" at bounding box center [334, 154] width 38 height 7
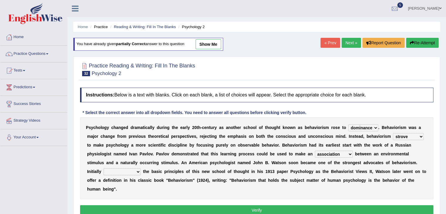
click at [137, 169] on select "questioning foreshortening unburdening outlining" at bounding box center [121, 171] width 37 height 7
select select "outlining"
click at [103, 168] on select "questioning foreshortening unburdening outlining" at bounding box center [121, 171] width 37 height 7
click at [195, 208] on button "Verify" at bounding box center [256, 210] width 353 height 10
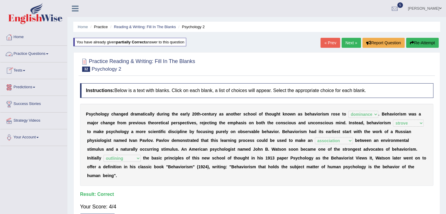
click at [23, 56] on link "Practice Questions" at bounding box center [33, 53] width 67 height 15
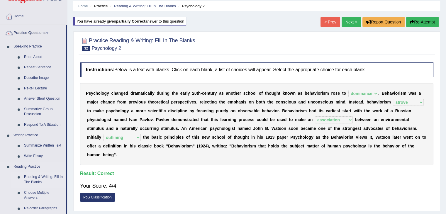
scroll to position [59, 0]
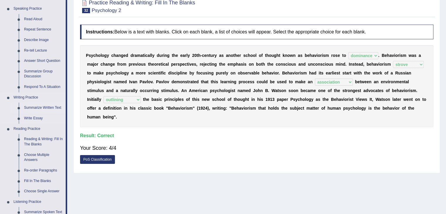
click at [49, 109] on link "Summarize Written Text" at bounding box center [43, 108] width 44 height 11
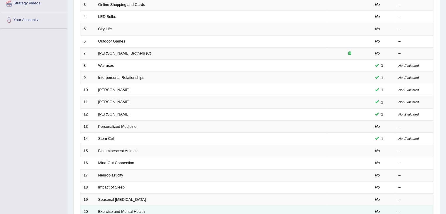
scroll to position [172, 0]
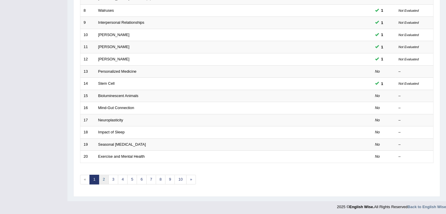
click at [103, 175] on link "2" at bounding box center [104, 180] width 10 height 10
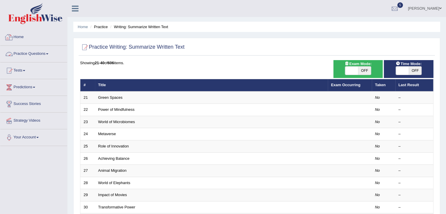
click at [15, 41] on link "Home" at bounding box center [33, 36] width 67 height 15
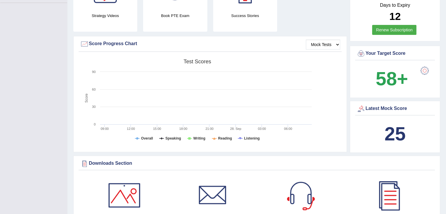
scroll to position [176, 0]
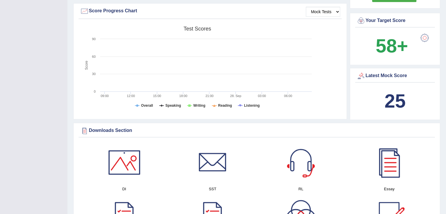
click at [370, 79] on div "Latest Mock Score" at bounding box center [394, 75] width 77 height 9
click at [383, 92] on div "25" at bounding box center [394, 101] width 77 height 28
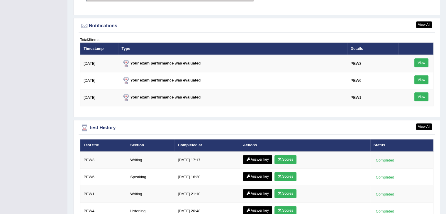
scroll to position [703, 0]
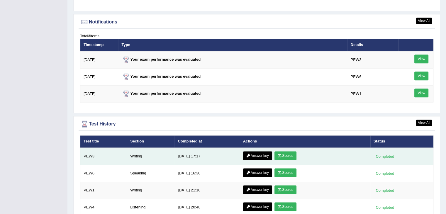
click at [286, 155] on link "Scores" at bounding box center [285, 155] width 22 height 9
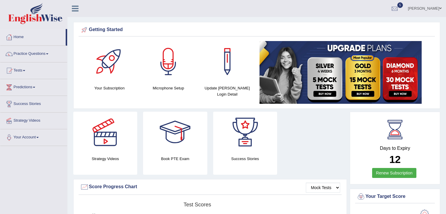
scroll to position [703, 0]
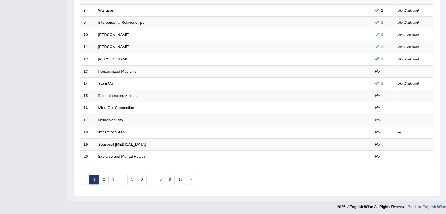
scroll to position [172, 0]
